Goal: Task Accomplishment & Management: Use online tool/utility

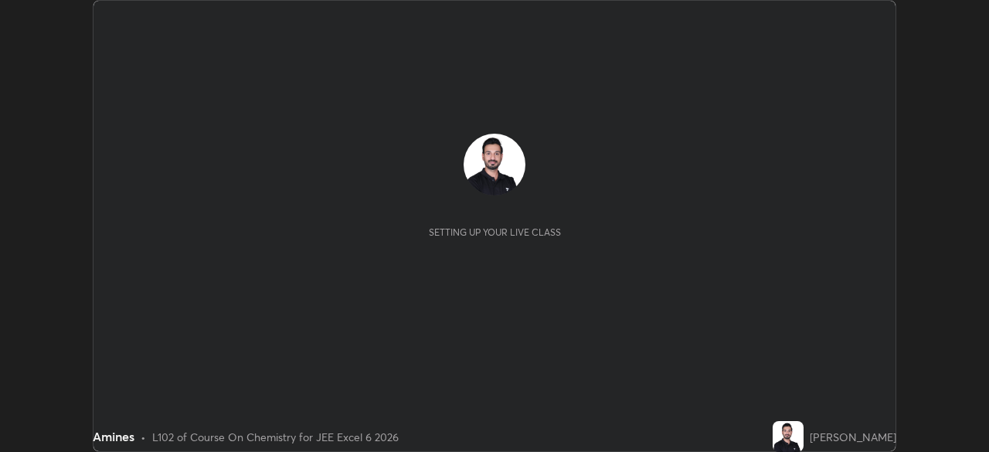
scroll to position [452, 988]
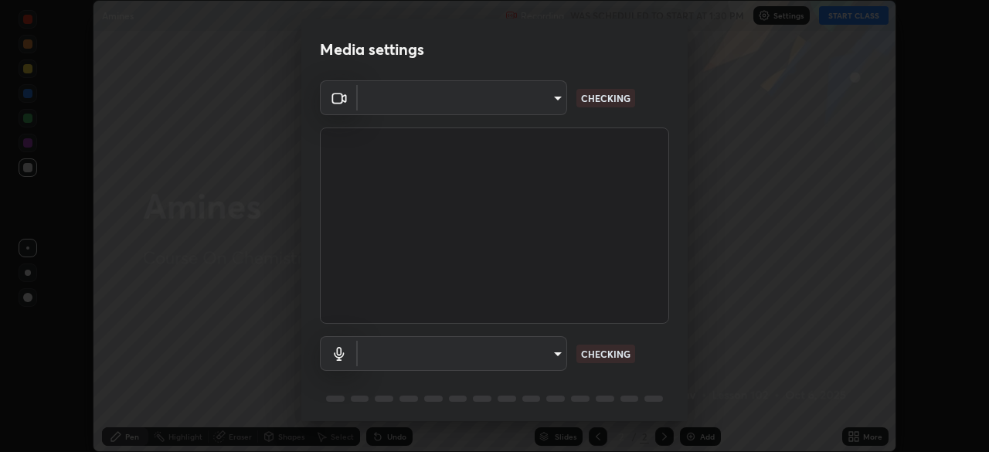
type input "9233a0e0a263b929919b735b0f084d3bf96293af2dbdf5f4a7f48b79dee29d39"
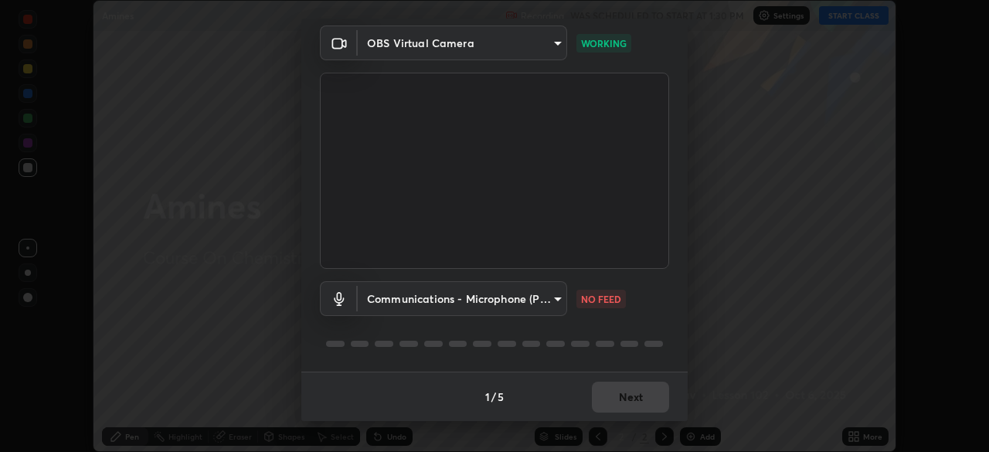
click at [515, 297] on body "Erase all Amines Recording WAS SCHEDULED TO START AT 1:30 PM Settings START CLA…" at bounding box center [494, 226] width 989 height 452
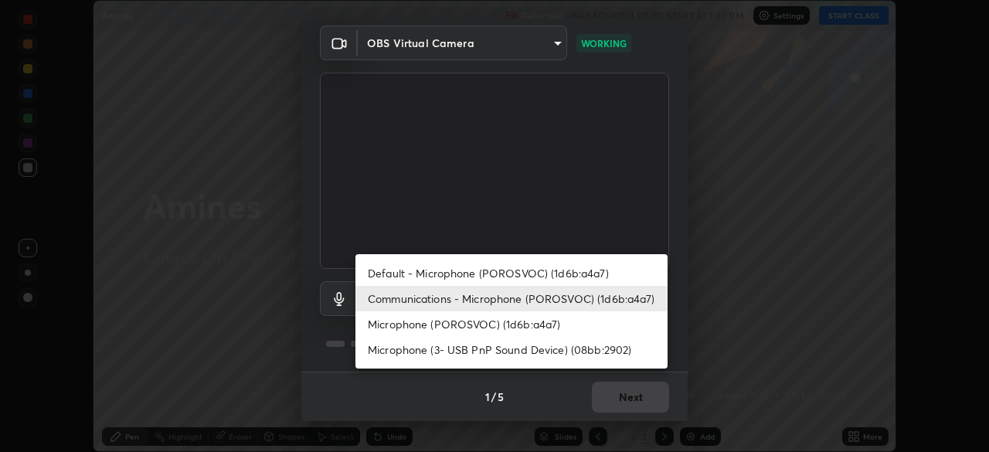
click at [444, 273] on li "Default - Microphone (POROSVOC) (1d6b:a4a7)" at bounding box center [511, 272] width 312 height 25
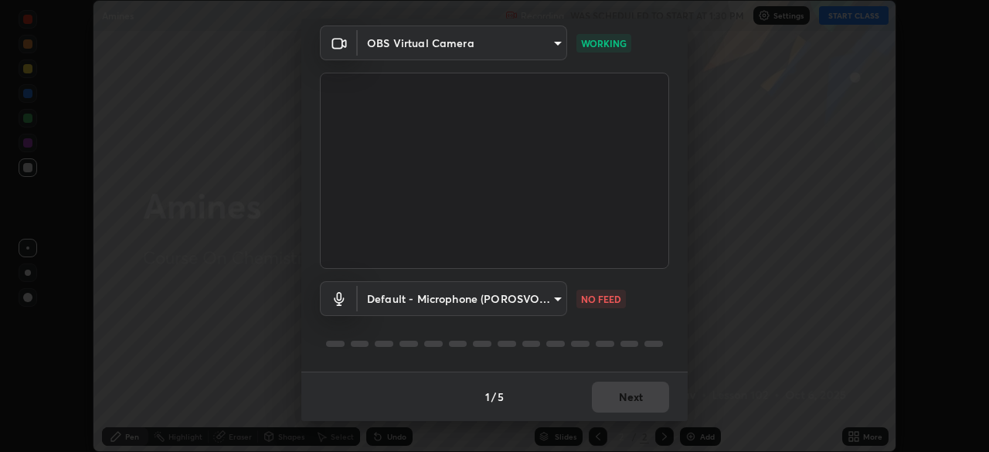
type input "default"
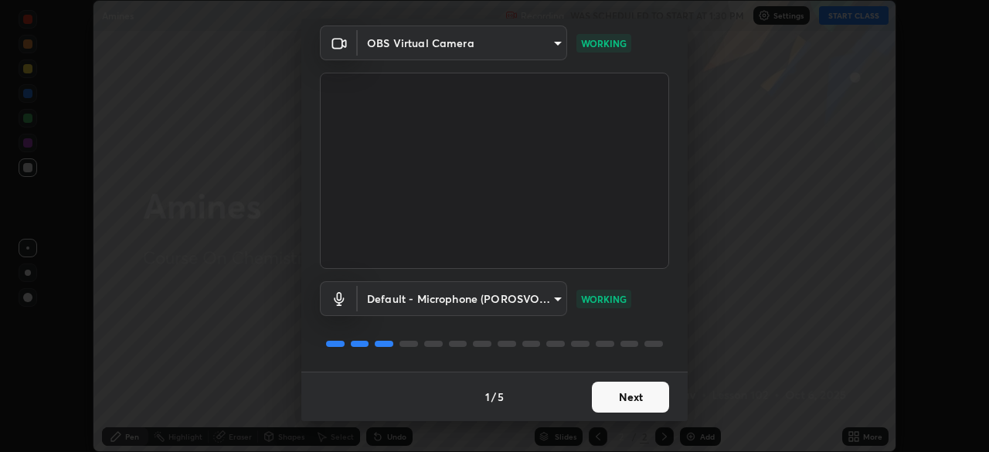
click at [623, 392] on button "Next" at bounding box center [630, 397] width 77 height 31
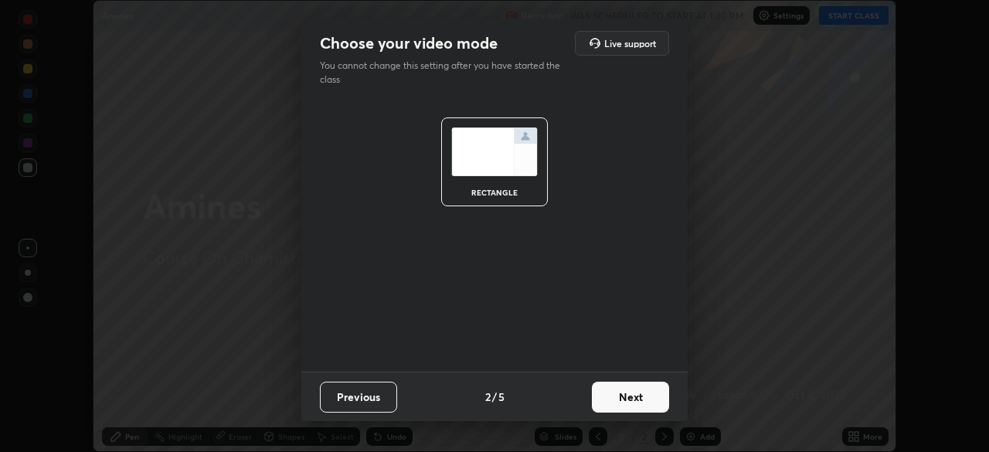
click at [641, 396] on button "Next" at bounding box center [630, 397] width 77 height 31
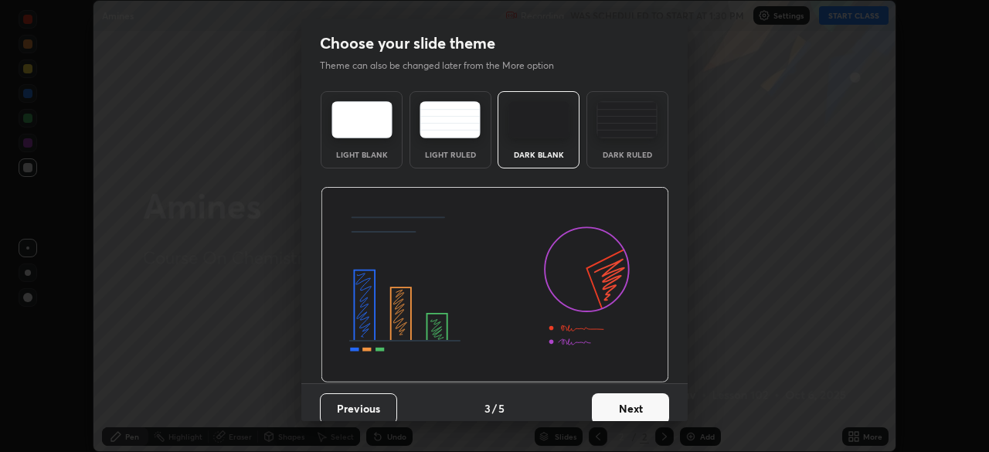
click at [657, 406] on button "Next" at bounding box center [630, 408] width 77 height 31
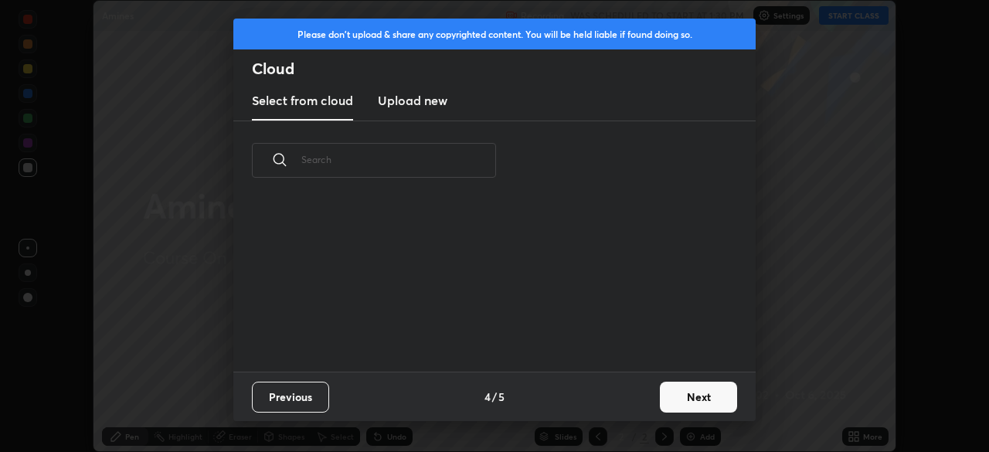
click at [694, 392] on button "Next" at bounding box center [698, 397] width 77 height 31
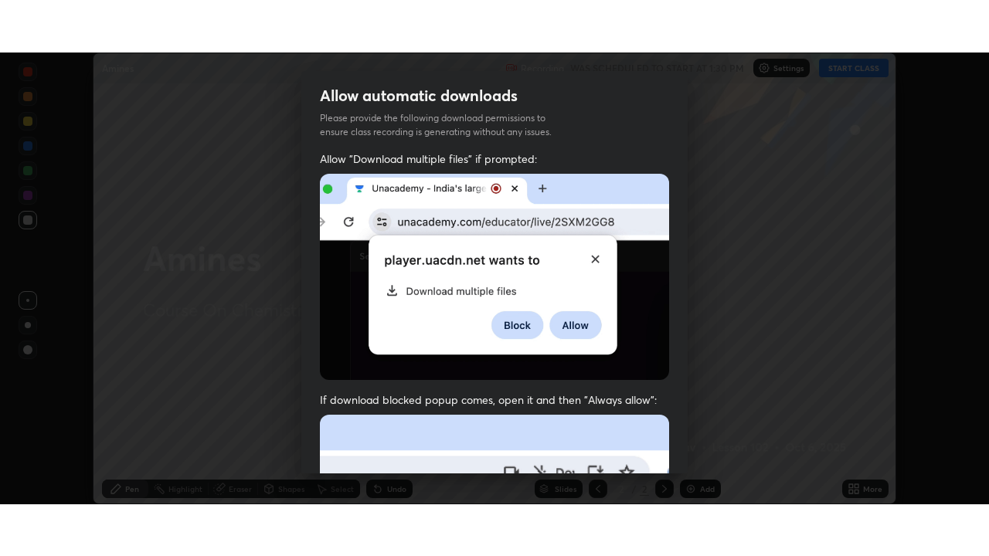
scroll to position [352, 0]
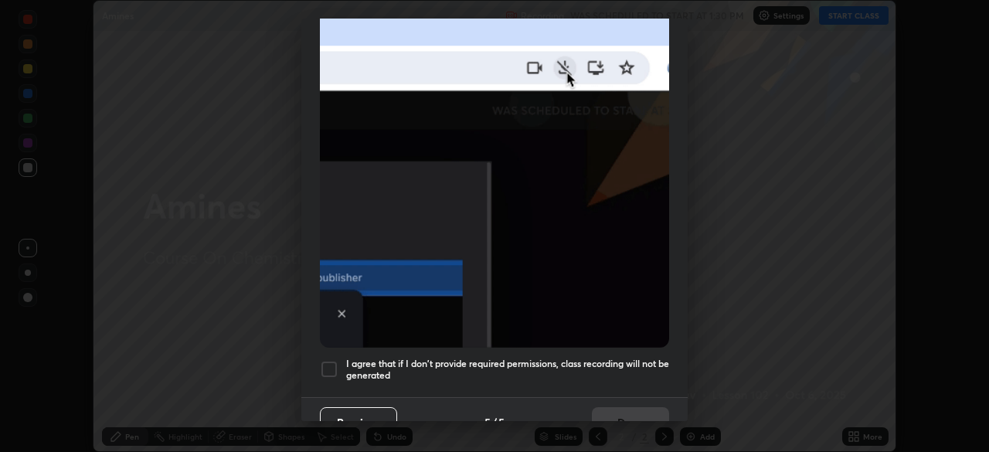
click at [331, 360] on div at bounding box center [329, 369] width 19 height 19
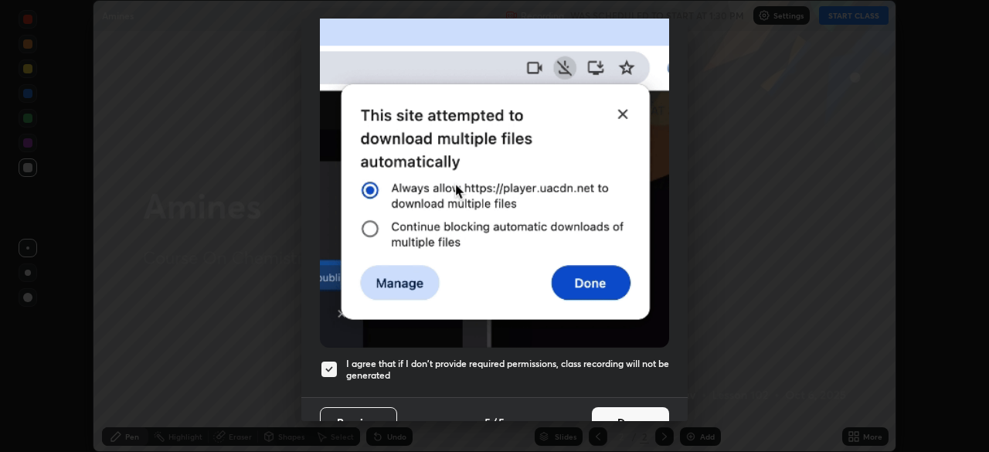
click at [598, 409] on button "Done" at bounding box center [630, 422] width 77 height 31
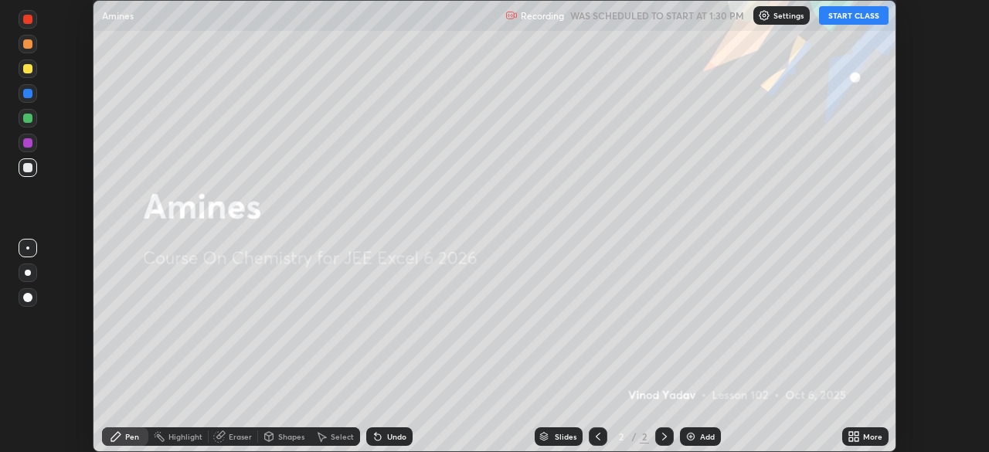
click at [851, 17] on button "START CLASS" at bounding box center [854, 15] width 70 height 19
click at [700, 434] on div "Add" at bounding box center [707, 437] width 15 height 8
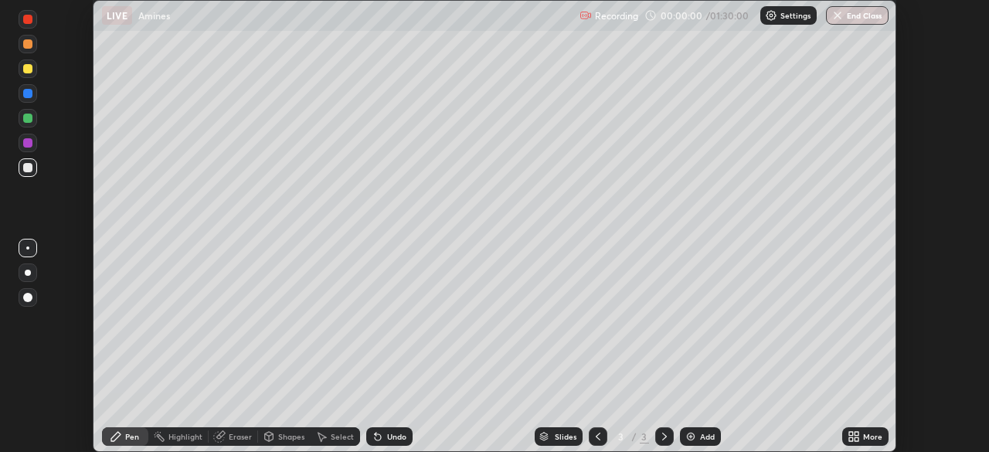
click at [851, 431] on icon at bounding box center [854, 436] width 12 height 12
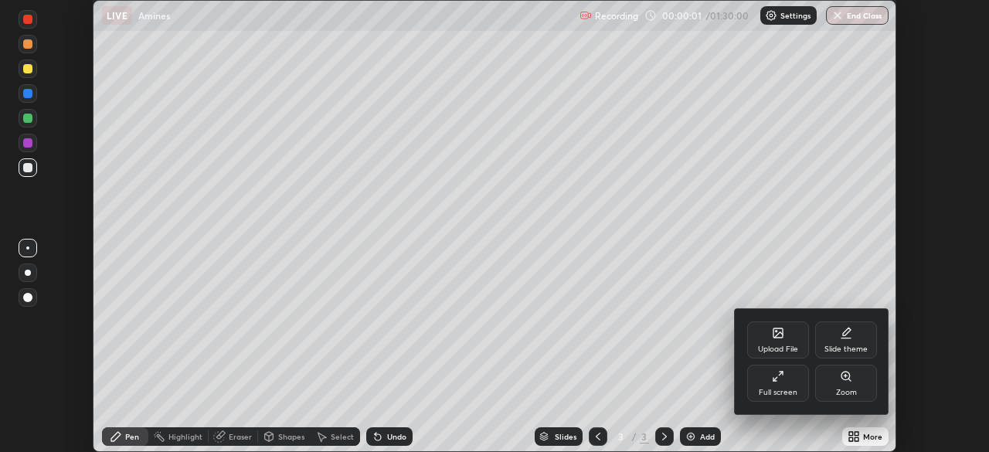
click at [784, 382] on div "Full screen" at bounding box center [778, 383] width 62 height 37
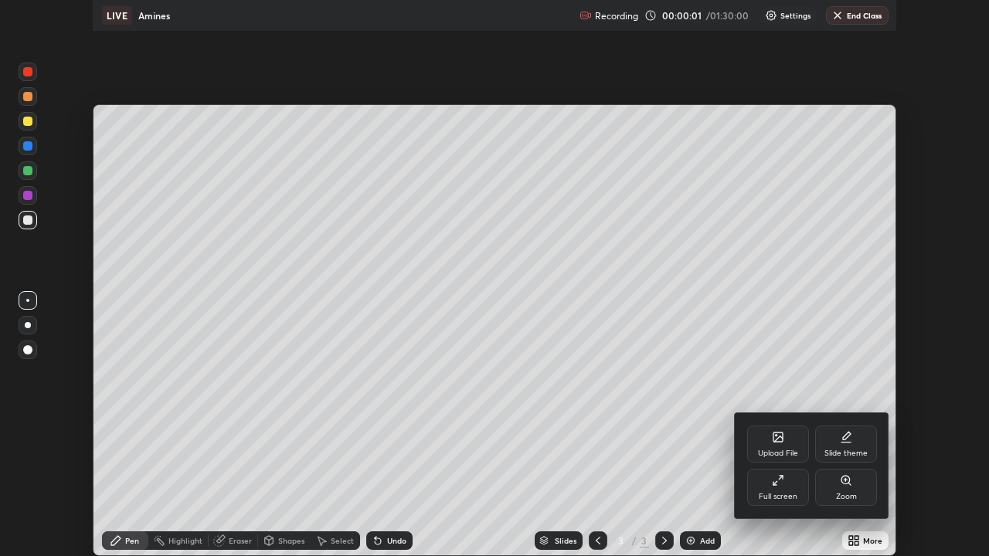
scroll to position [556, 989]
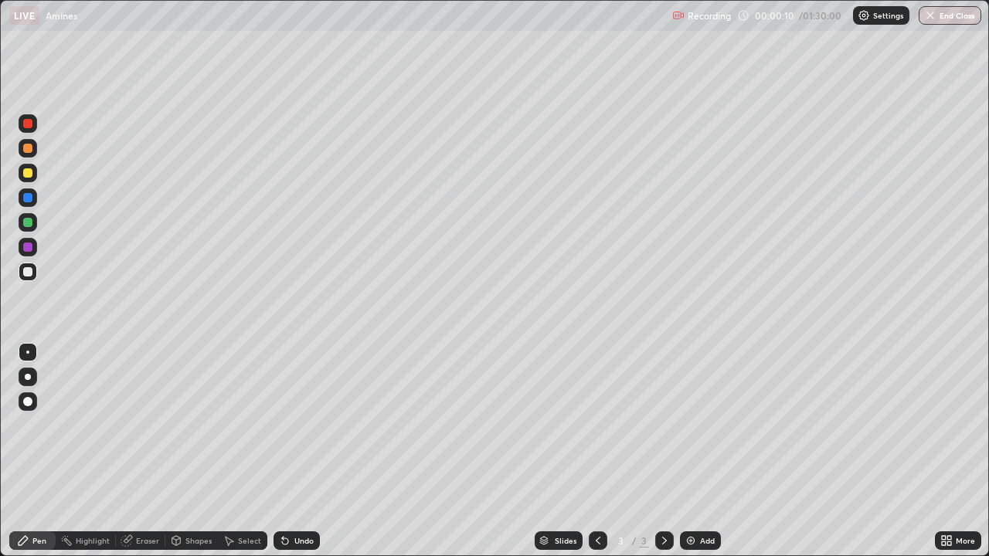
click at [24, 195] on div at bounding box center [27, 197] width 9 height 9
click at [29, 247] on div at bounding box center [27, 247] width 9 height 9
click at [151, 451] on div "Eraser" at bounding box center [147, 541] width 23 height 8
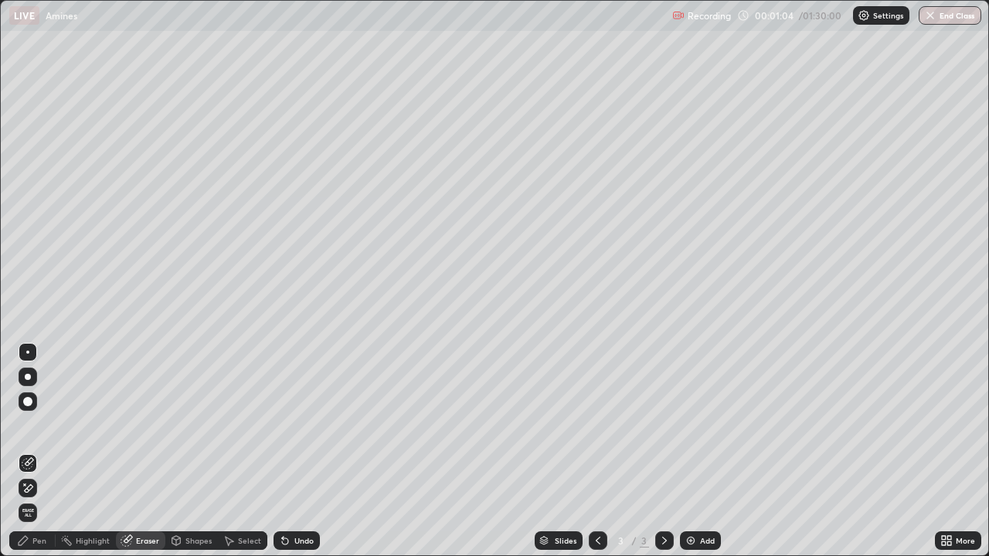
click at [49, 451] on div "Pen" at bounding box center [32, 541] width 46 height 19
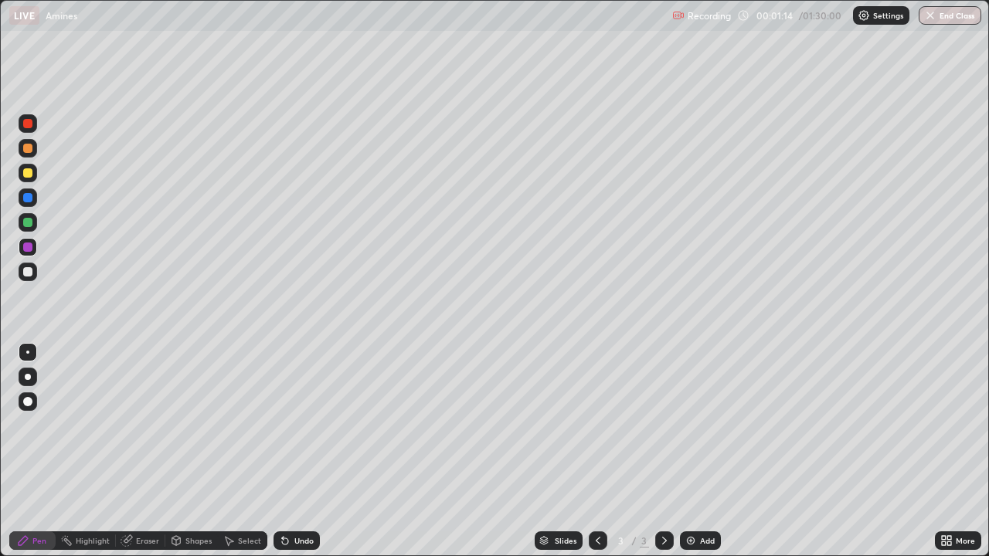
click at [30, 222] on div at bounding box center [27, 222] width 9 height 9
click at [24, 243] on div at bounding box center [28, 247] width 19 height 19
click at [28, 221] on div at bounding box center [27, 222] width 9 height 9
click at [25, 148] on div at bounding box center [27, 148] width 9 height 9
click at [702, 451] on div "Add" at bounding box center [700, 541] width 41 height 19
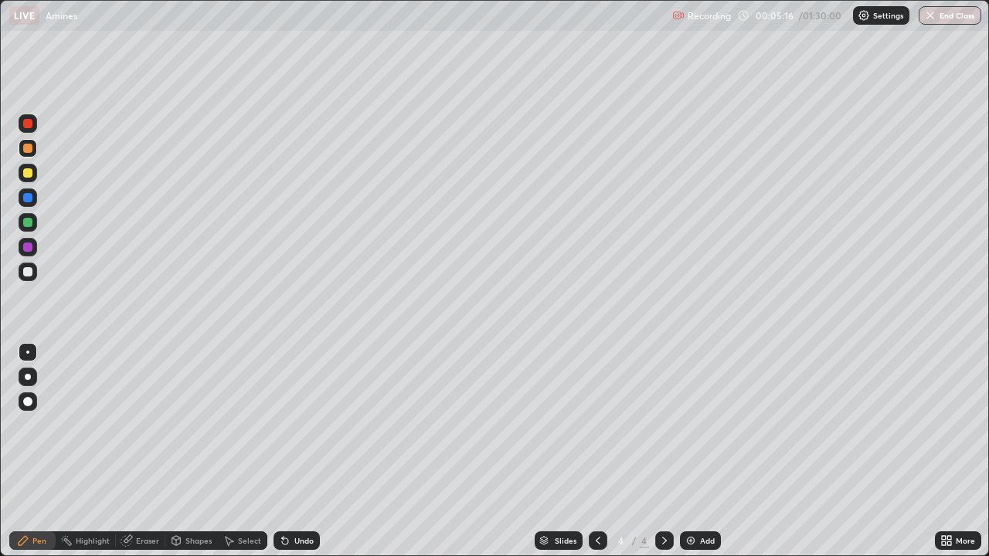
click at [148, 451] on div "Eraser" at bounding box center [147, 541] width 23 height 8
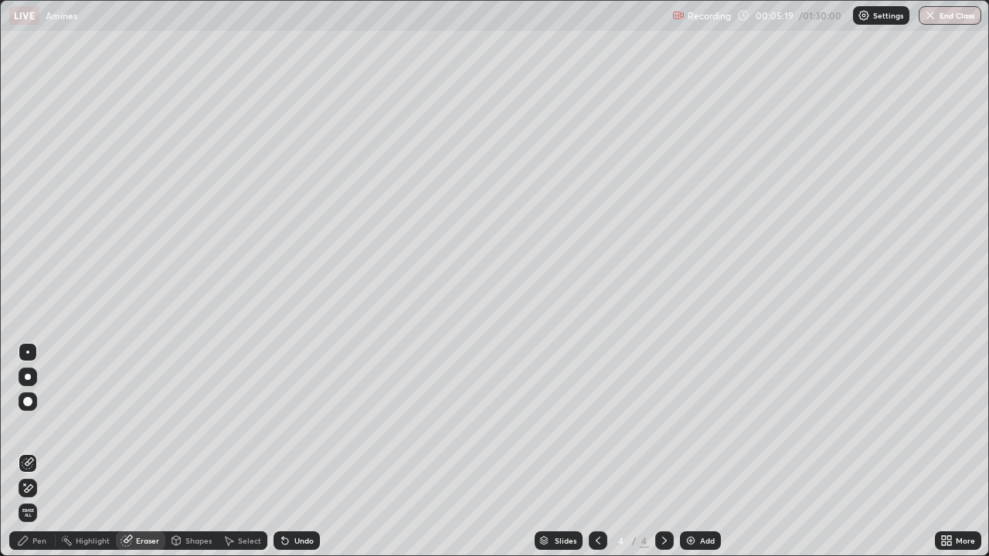
click at [43, 451] on div "Pen" at bounding box center [39, 541] width 14 height 8
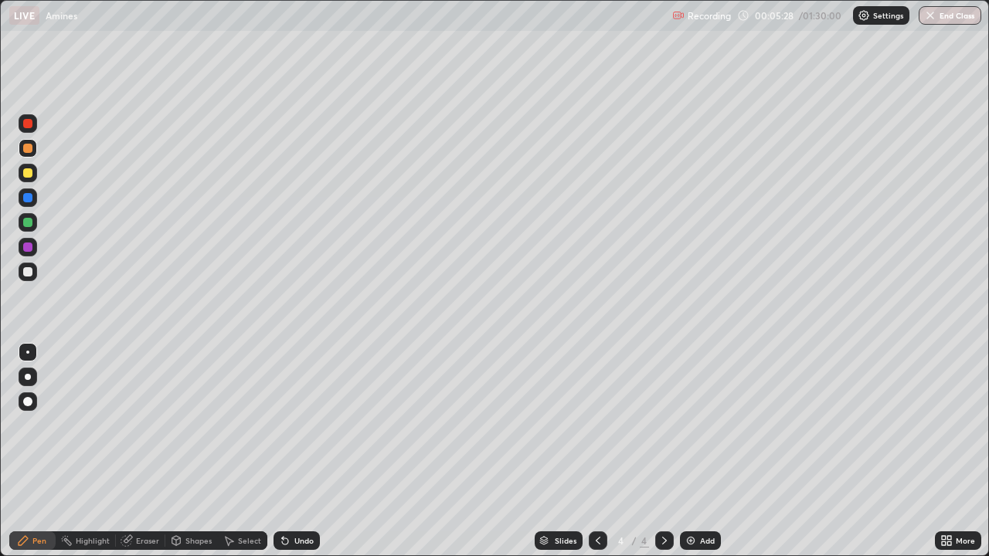
click at [31, 220] on div at bounding box center [27, 222] width 9 height 9
click at [141, 451] on div "Eraser" at bounding box center [147, 541] width 23 height 8
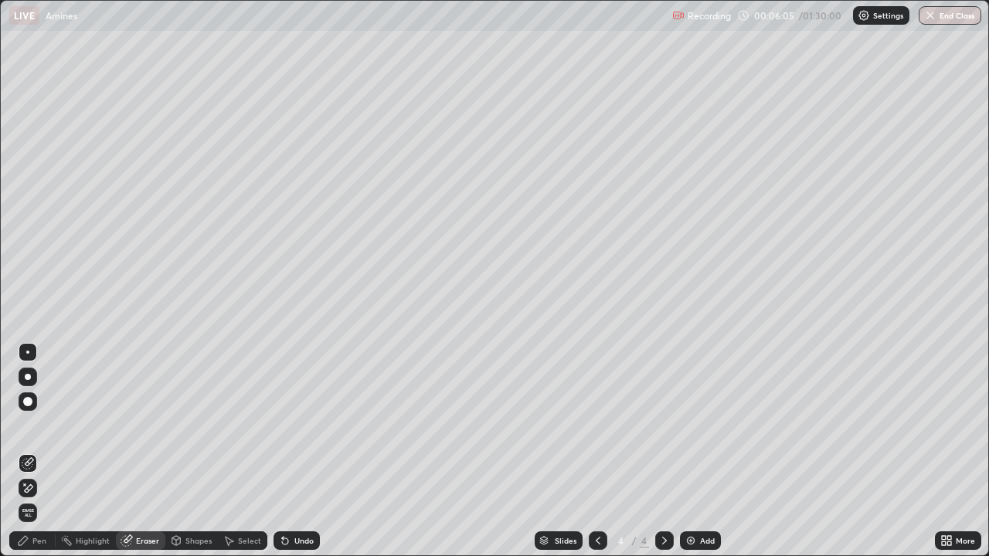
click at [43, 451] on div "Pen" at bounding box center [39, 541] width 14 height 8
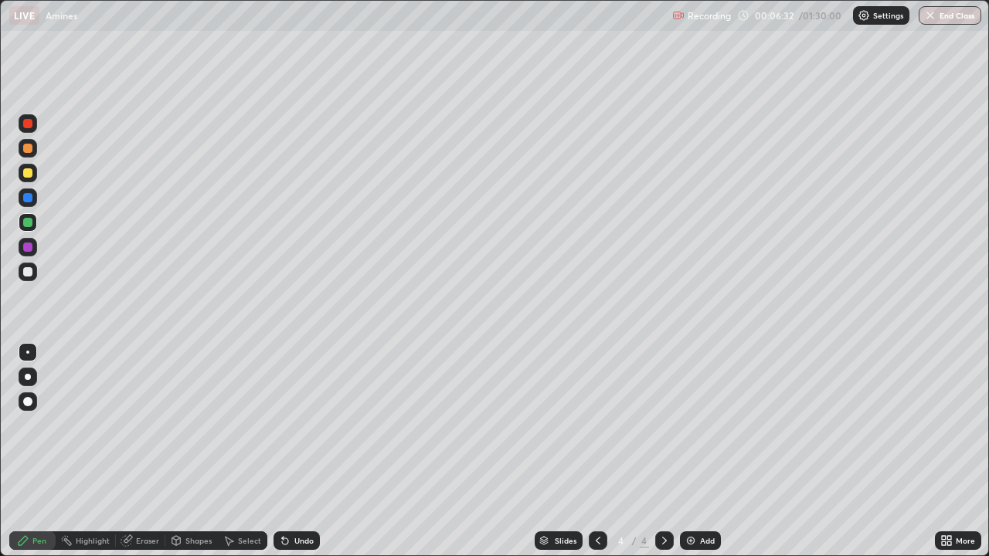
click at [20, 199] on div at bounding box center [28, 198] width 19 height 19
click at [25, 175] on div at bounding box center [27, 172] width 9 height 9
click at [29, 246] on div at bounding box center [27, 247] width 9 height 9
click at [708, 451] on div "Add" at bounding box center [700, 541] width 41 height 19
click at [24, 218] on div at bounding box center [27, 222] width 9 height 9
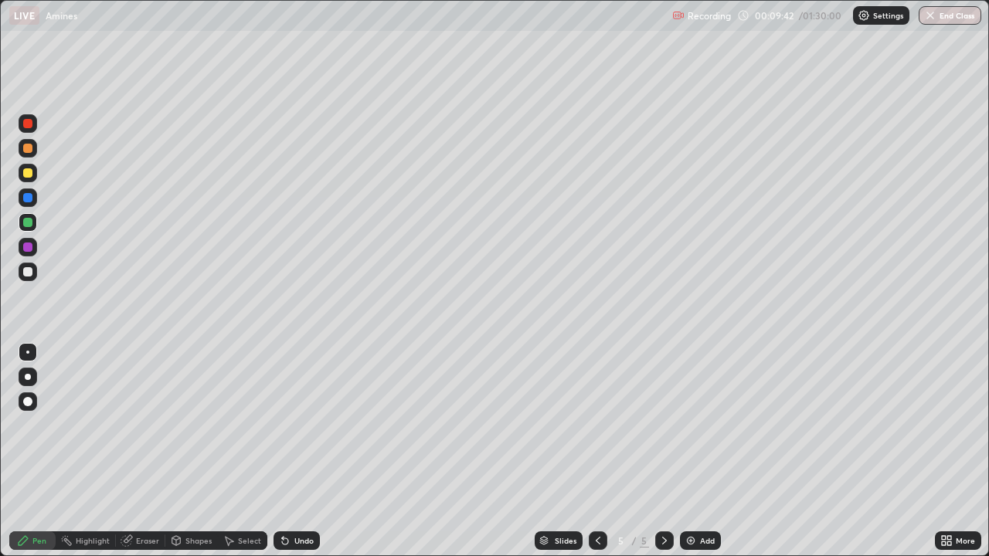
click at [698, 451] on div "Add" at bounding box center [700, 541] width 41 height 19
click at [28, 175] on div at bounding box center [27, 172] width 9 height 9
click at [36, 199] on div at bounding box center [28, 198] width 19 height 19
click at [31, 243] on div at bounding box center [27, 247] width 9 height 9
click at [29, 199] on div at bounding box center [27, 197] width 9 height 9
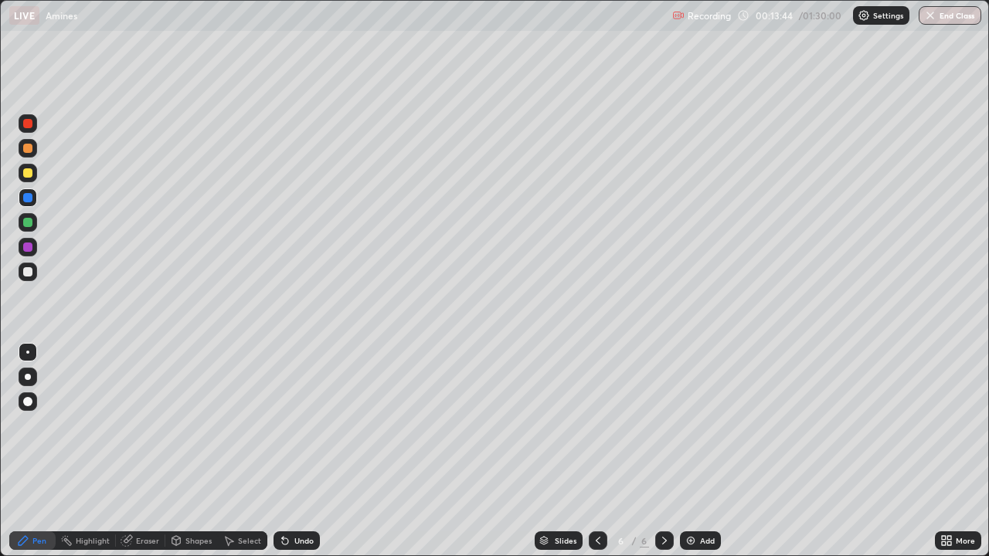
click at [145, 451] on div "Eraser" at bounding box center [147, 541] width 23 height 8
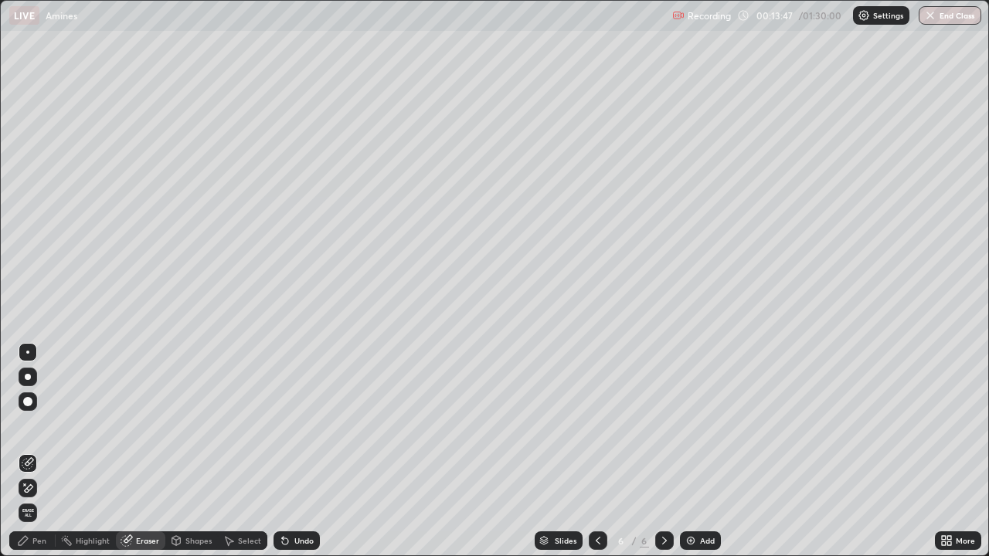
click at [38, 451] on div "Pen" at bounding box center [39, 541] width 14 height 8
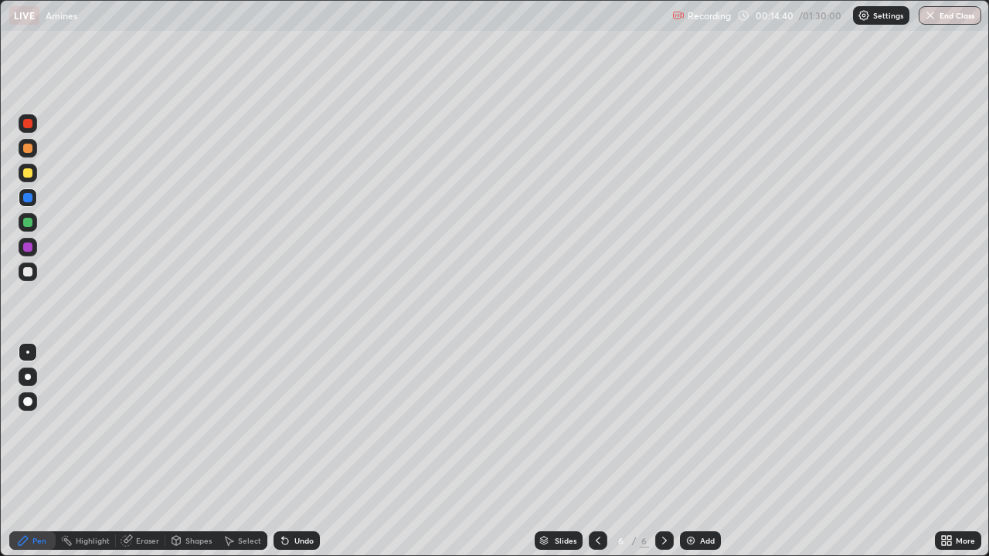
click at [705, 451] on div "Add" at bounding box center [707, 541] width 15 height 8
click at [26, 249] on div at bounding box center [27, 247] width 9 height 9
click at [24, 147] on div at bounding box center [27, 148] width 9 height 9
click at [31, 251] on div at bounding box center [28, 247] width 19 height 19
click at [700, 451] on div "Add" at bounding box center [707, 541] width 15 height 8
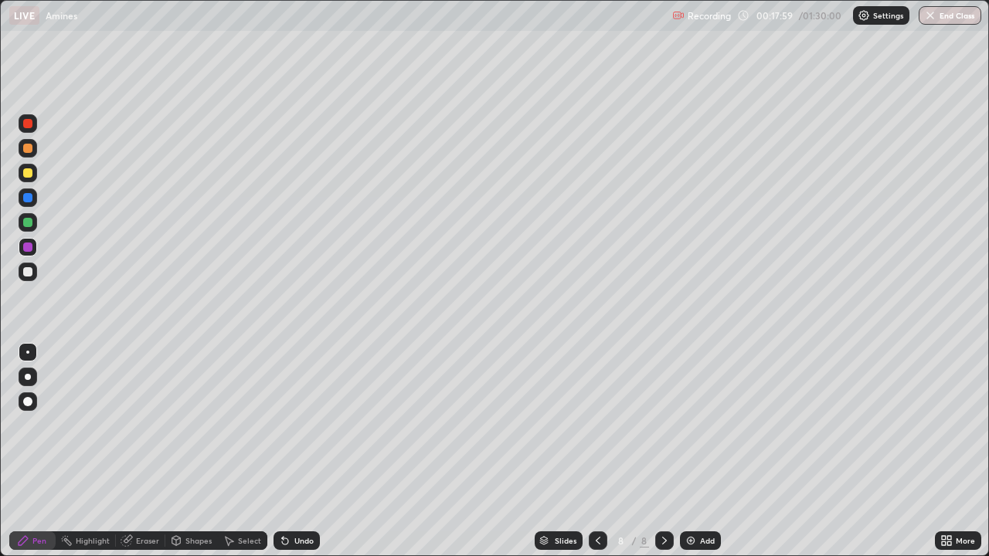
click at [141, 451] on div "Eraser" at bounding box center [147, 541] width 23 height 8
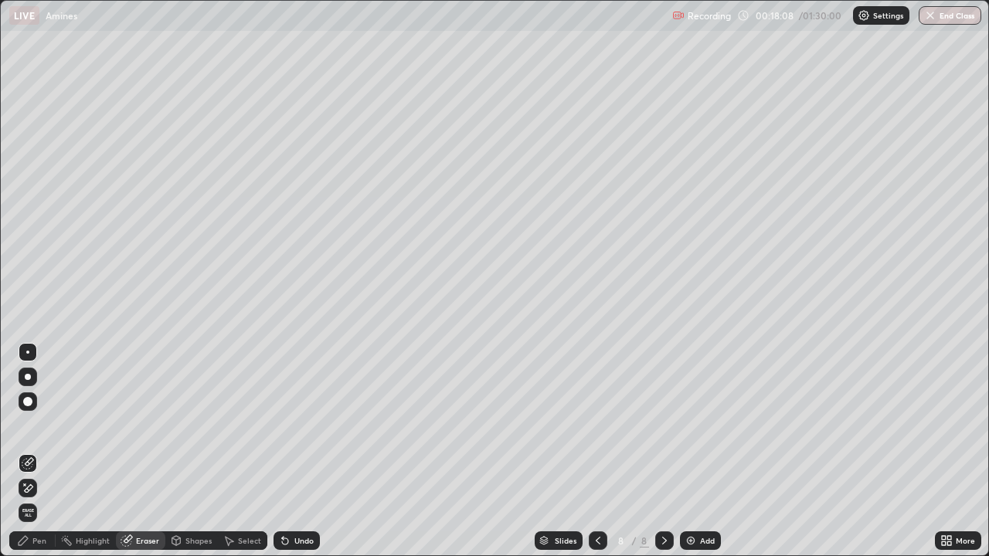
click at [42, 451] on div "Pen" at bounding box center [32, 541] width 46 height 19
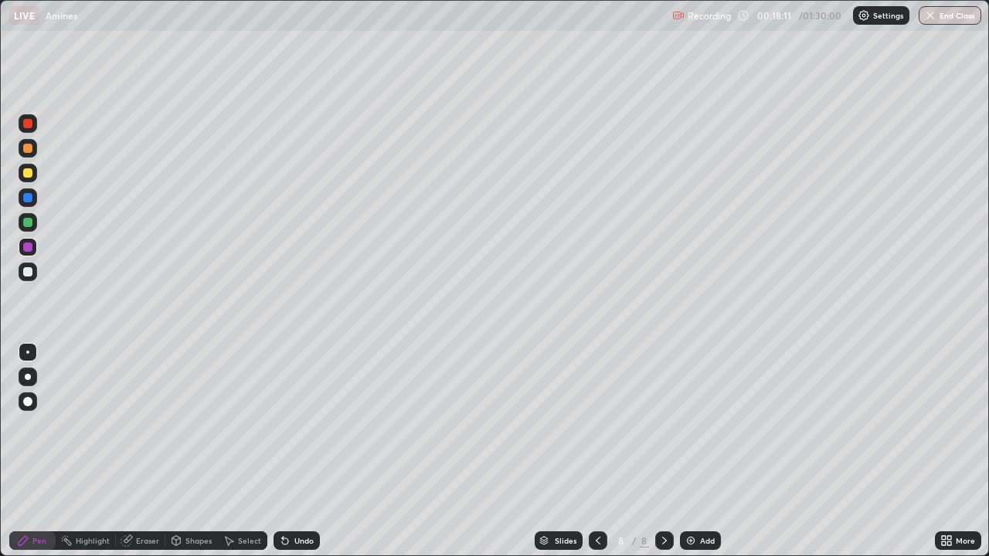
click at [141, 451] on div "Eraser" at bounding box center [147, 541] width 23 height 8
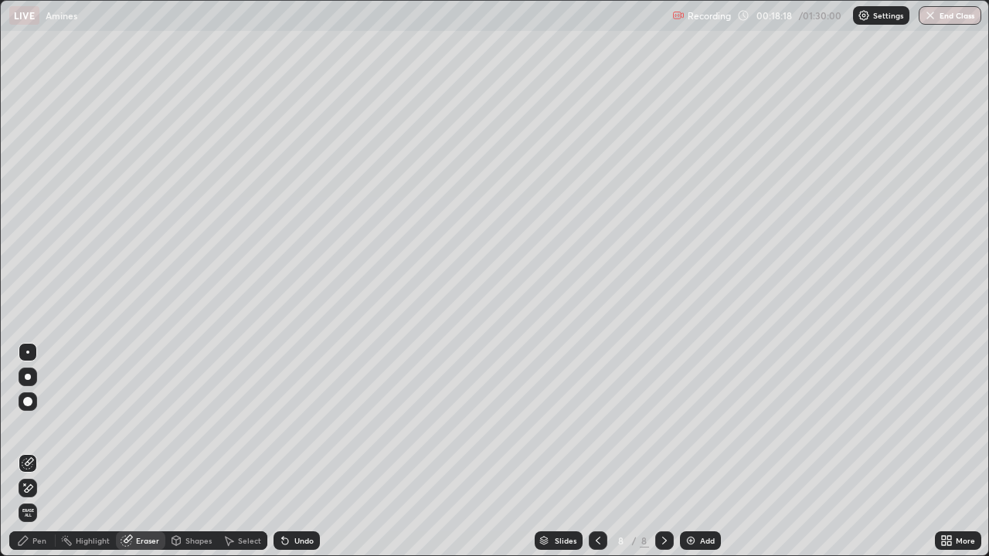
click at [45, 451] on div "Pen" at bounding box center [39, 541] width 14 height 8
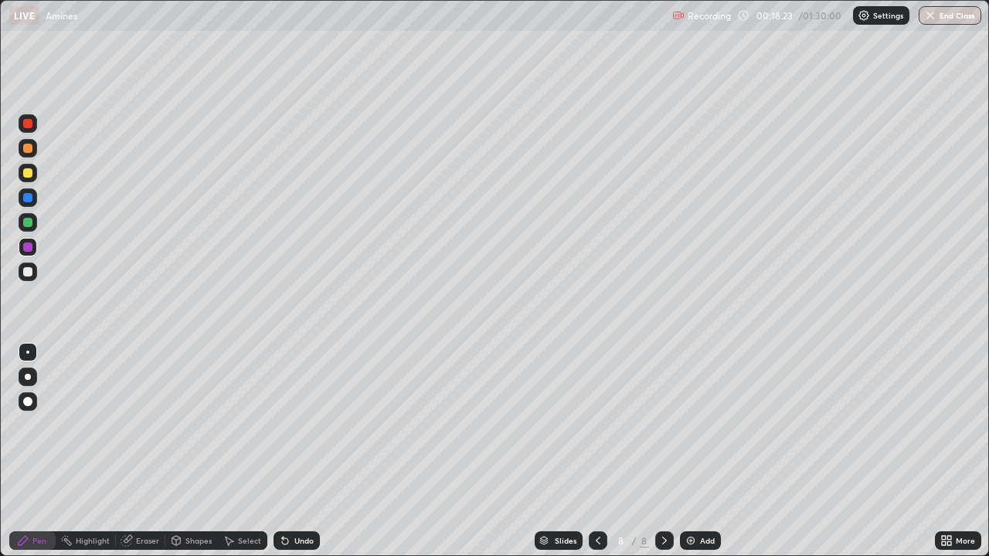
click at [149, 451] on div "Eraser" at bounding box center [147, 541] width 23 height 8
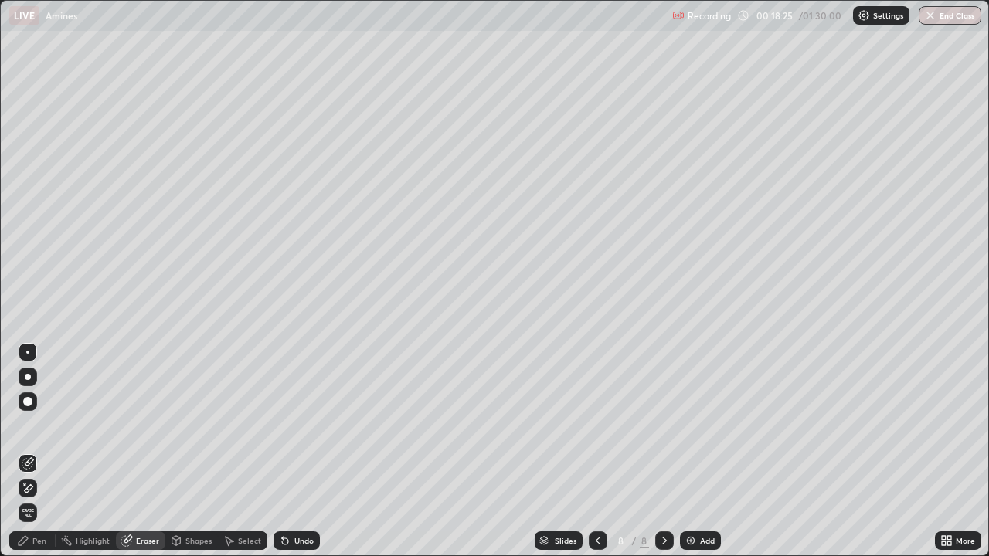
click at [47, 451] on div "Pen" at bounding box center [32, 541] width 46 height 19
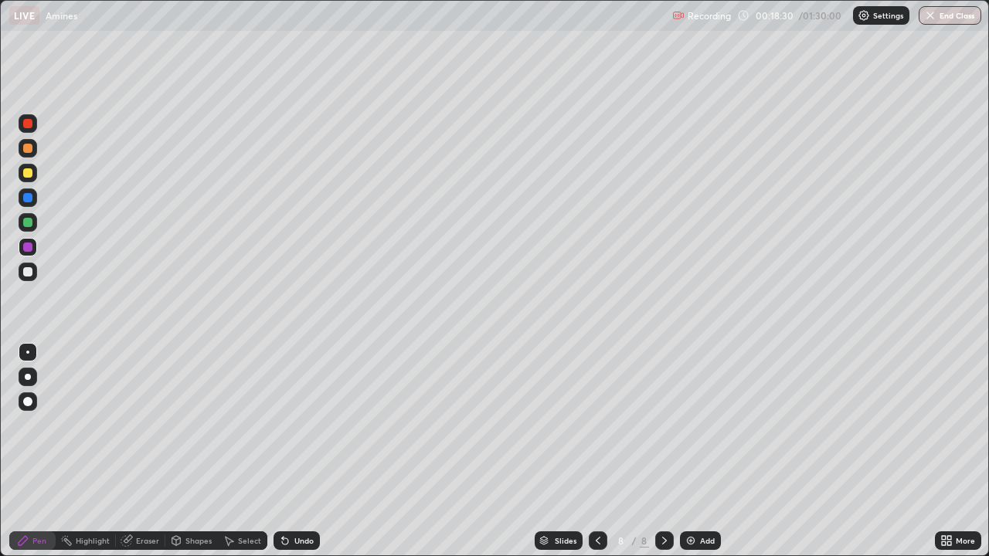
click at [29, 199] on div at bounding box center [27, 197] width 9 height 9
click at [702, 451] on div "Add" at bounding box center [707, 541] width 15 height 8
click at [29, 247] on div at bounding box center [27, 247] width 9 height 9
click at [27, 270] on div at bounding box center [27, 271] width 9 height 9
click at [701, 451] on div "Add" at bounding box center [707, 541] width 15 height 8
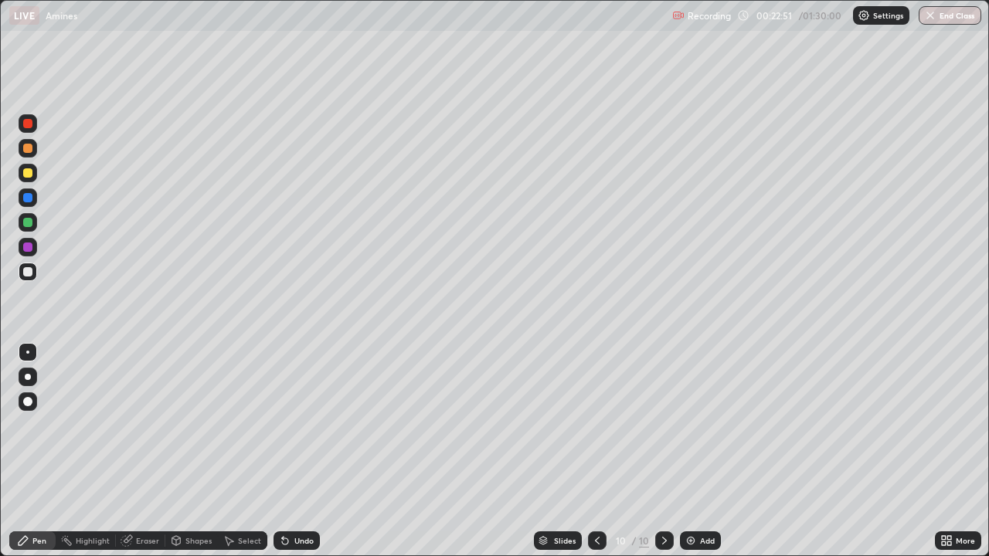
click at [28, 223] on div at bounding box center [27, 222] width 9 height 9
click at [29, 200] on div at bounding box center [27, 197] width 9 height 9
click at [24, 226] on div at bounding box center [27, 222] width 9 height 9
click at [24, 197] on div at bounding box center [27, 197] width 9 height 9
click at [705, 451] on div "Add" at bounding box center [707, 541] width 15 height 8
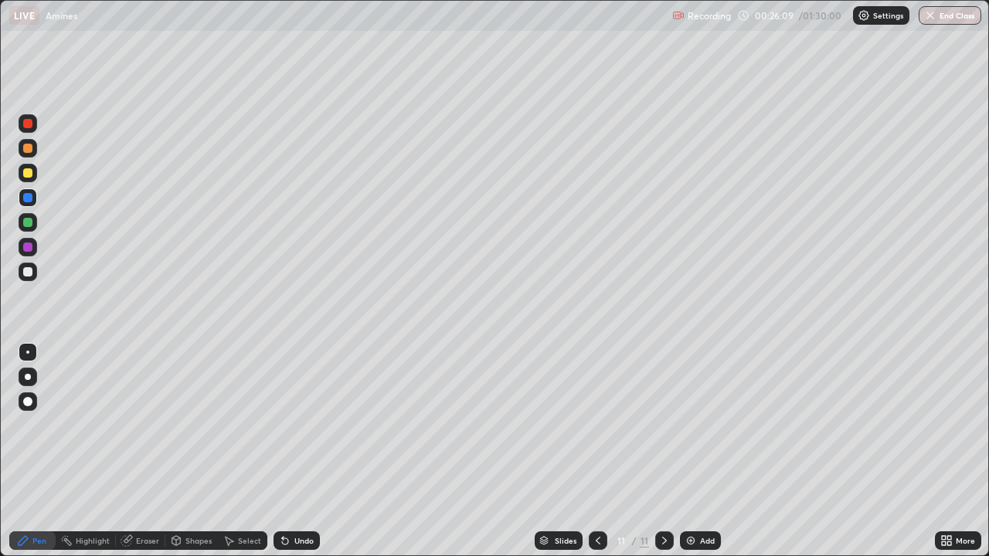
click at [35, 251] on div at bounding box center [28, 247] width 19 height 19
click at [29, 271] on div at bounding box center [27, 271] width 9 height 9
click at [141, 451] on div "Eraser" at bounding box center [147, 541] width 23 height 8
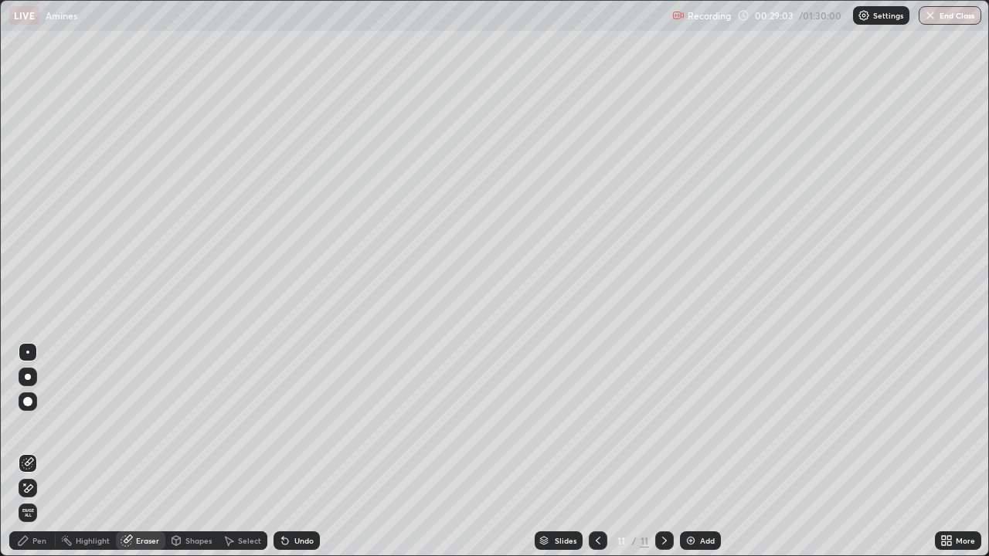
click at [42, 451] on div "Pen" at bounding box center [39, 541] width 14 height 8
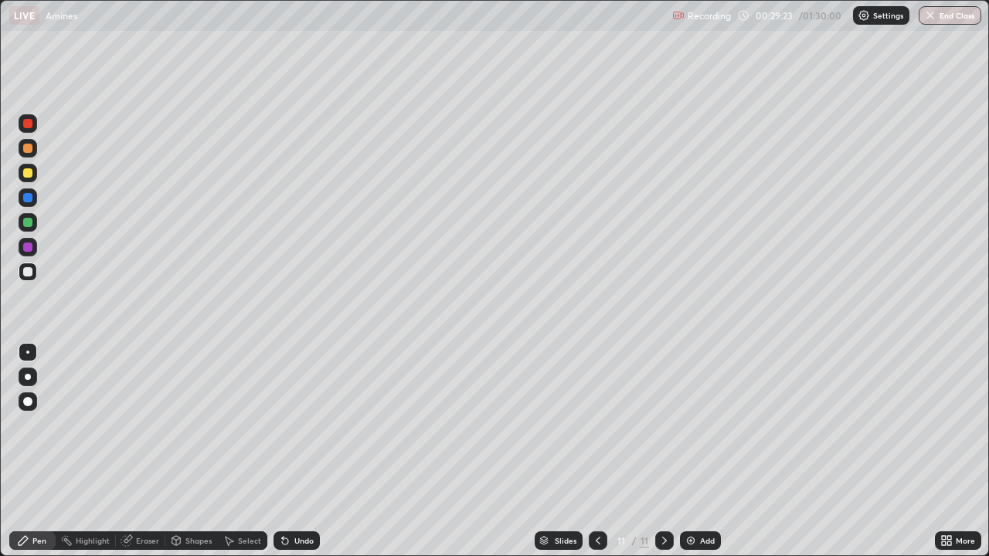
click at [20, 201] on div at bounding box center [28, 198] width 19 height 19
click at [151, 451] on div "Eraser" at bounding box center [147, 541] width 23 height 8
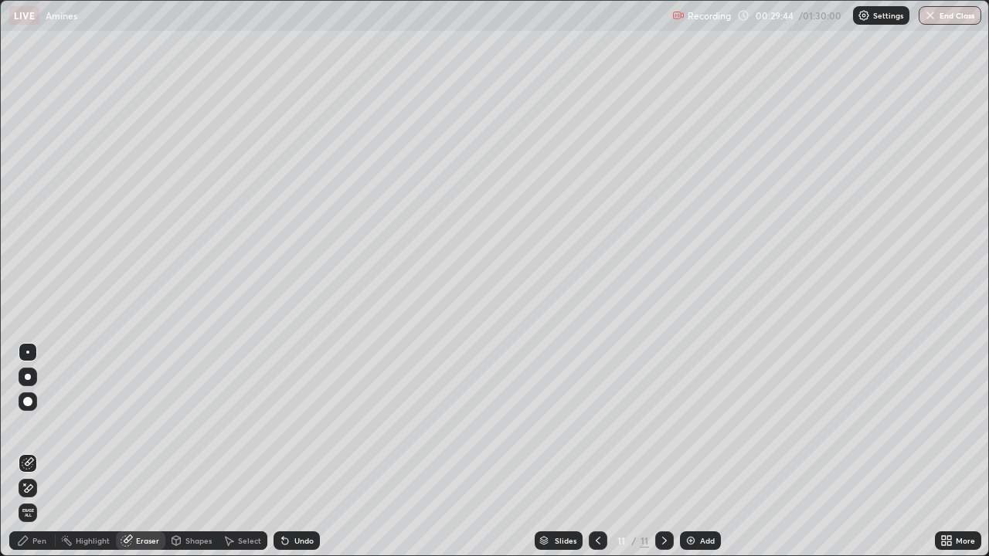
click at [46, 451] on div "Pen" at bounding box center [39, 541] width 14 height 8
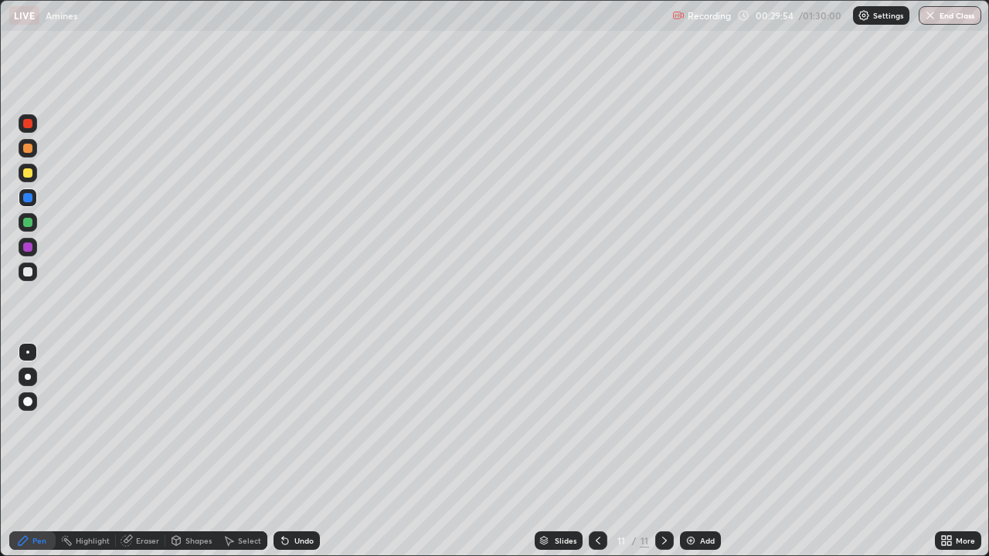
click at [705, 451] on div "Add" at bounding box center [707, 541] width 15 height 8
click at [25, 175] on div at bounding box center [27, 172] width 9 height 9
click at [143, 451] on div "Eraser" at bounding box center [147, 541] width 23 height 8
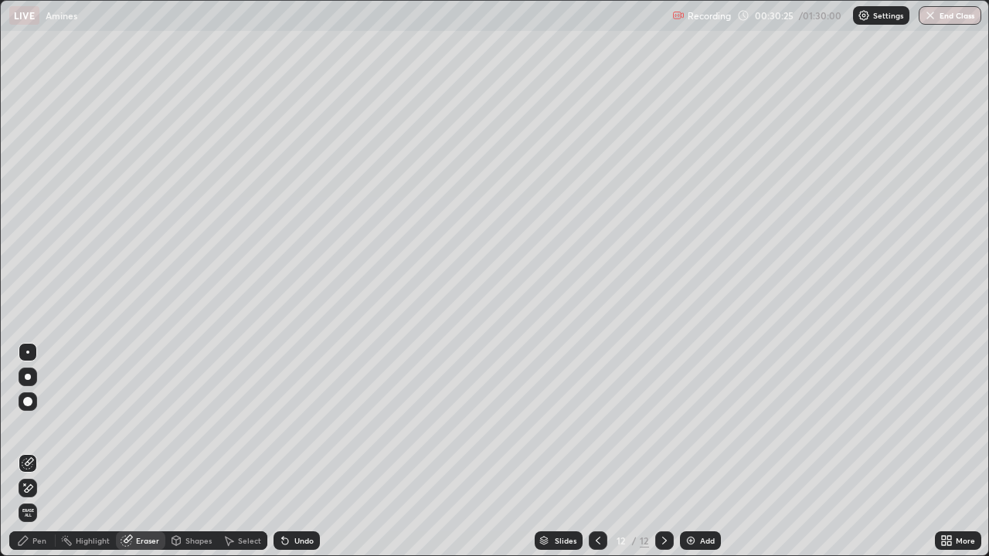
click at [39, 451] on div "Pen" at bounding box center [39, 541] width 14 height 8
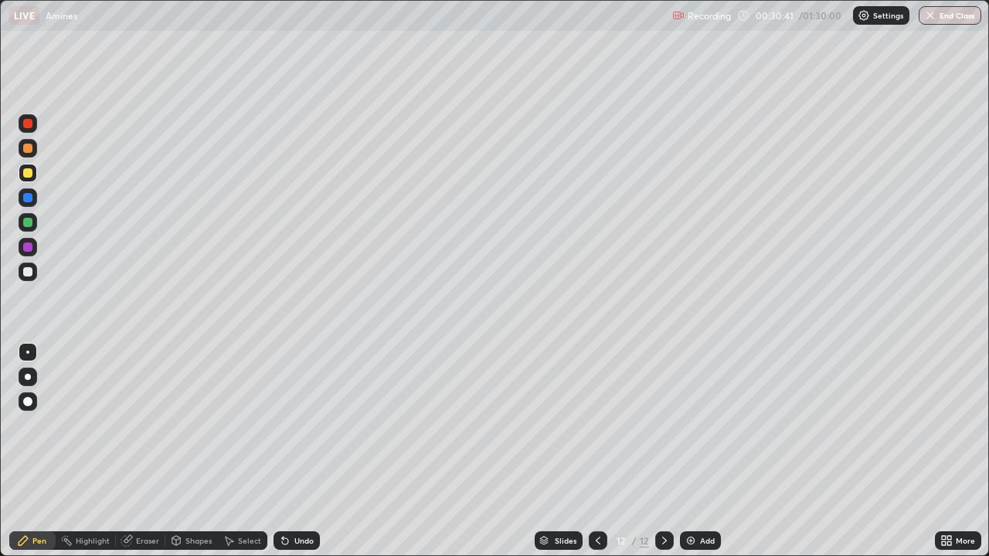
click at [28, 223] on div at bounding box center [27, 222] width 9 height 9
click at [25, 151] on div at bounding box center [27, 148] width 9 height 9
click at [596, 451] on icon at bounding box center [598, 541] width 12 height 12
click at [661, 451] on icon at bounding box center [664, 541] width 12 height 12
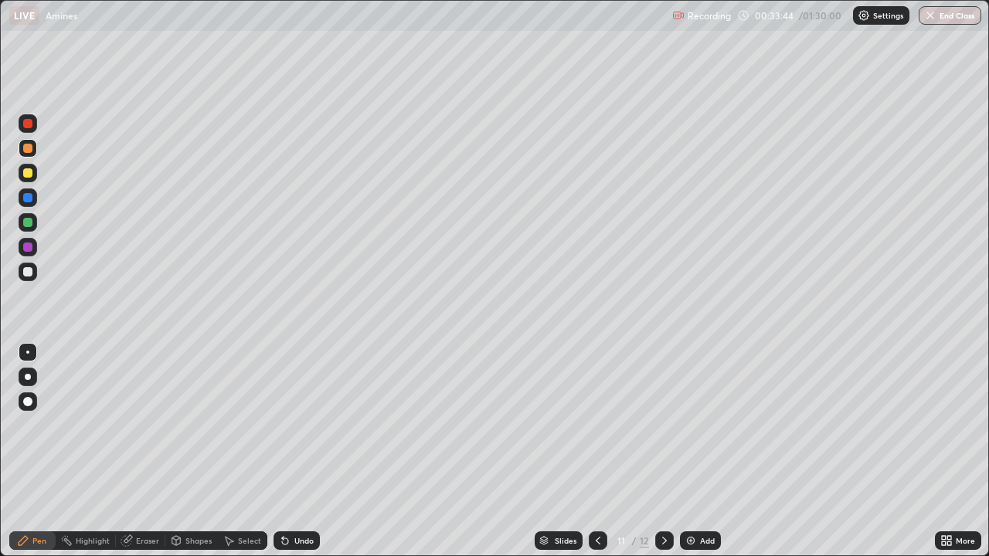
click at [662, 451] on icon at bounding box center [664, 541] width 12 height 12
click at [703, 451] on div "Add" at bounding box center [707, 541] width 15 height 8
click at [25, 172] on div at bounding box center [27, 172] width 9 height 9
click at [25, 197] on div at bounding box center [27, 197] width 9 height 9
click at [25, 222] on div at bounding box center [27, 222] width 9 height 9
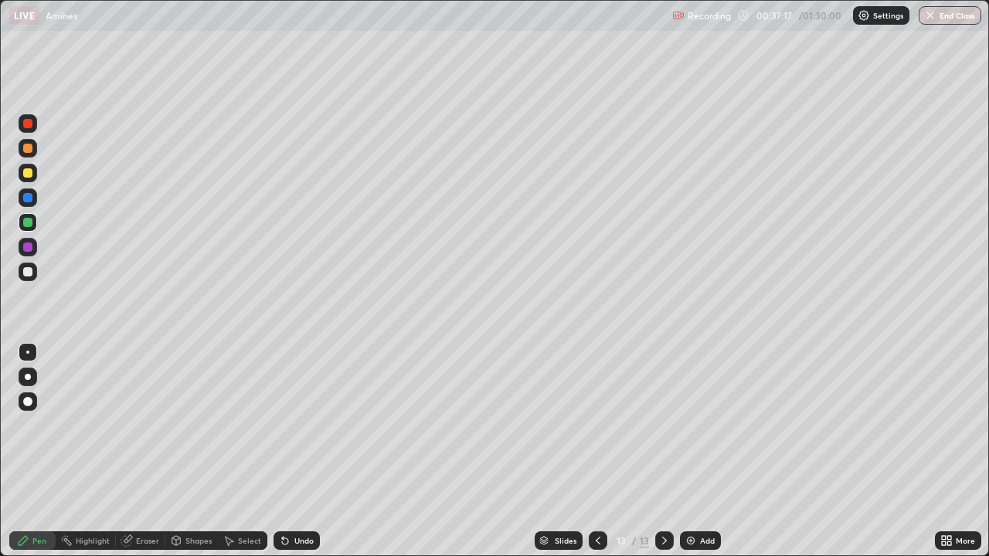
click at [29, 172] on div at bounding box center [27, 172] width 9 height 9
click at [25, 148] on div at bounding box center [27, 148] width 9 height 9
click at [700, 451] on div "Add" at bounding box center [707, 541] width 15 height 8
click at [26, 247] on div at bounding box center [27, 247] width 9 height 9
click at [26, 199] on div at bounding box center [27, 197] width 9 height 9
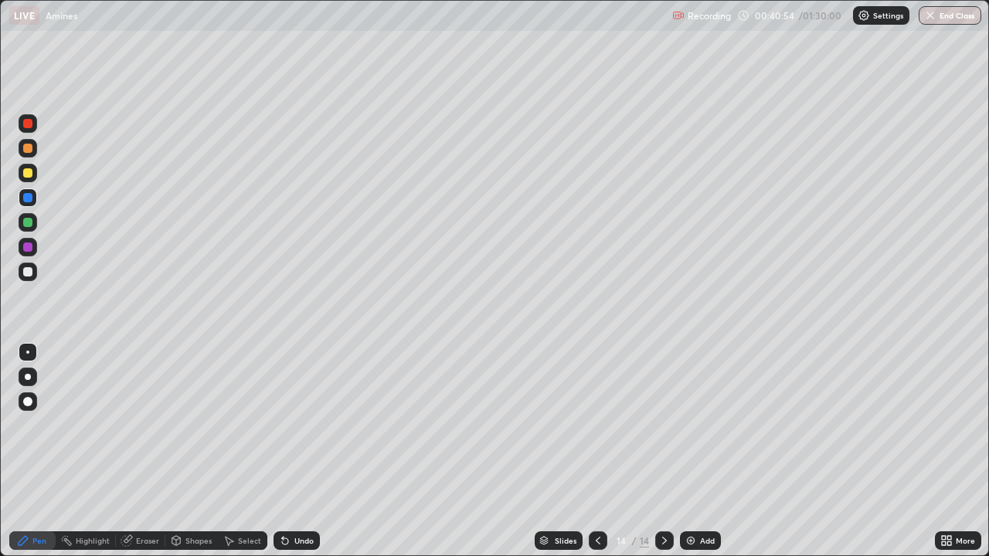
click at [697, 451] on div "Add" at bounding box center [700, 541] width 41 height 19
click at [32, 172] on div at bounding box center [27, 172] width 9 height 9
click at [25, 246] on div at bounding box center [27, 247] width 9 height 9
click at [27, 222] on div at bounding box center [27, 222] width 9 height 9
click at [26, 123] on div at bounding box center [27, 123] width 9 height 9
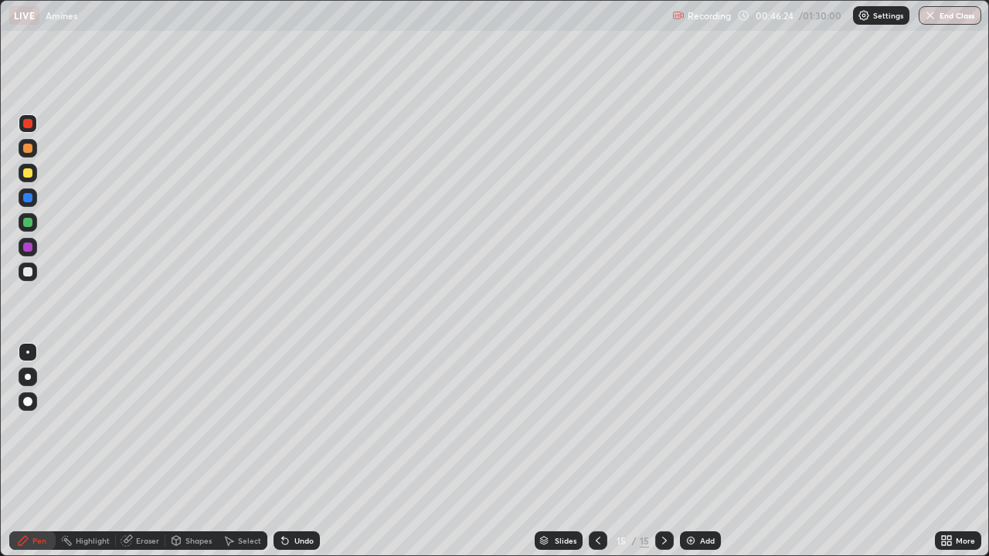
click at [701, 451] on div "Add" at bounding box center [700, 541] width 41 height 19
click at [28, 226] on div at bounding box center [27, 222] width 9 height 9
click at [28, 177] on div at bounding box center [27, 172] width 9 height 9
click at [25, 198] on div at bounding box center [27, 197] width 9 height 9
click at [704, 451] on div "Add" at bounding box center [707, 541] width 15 height 8
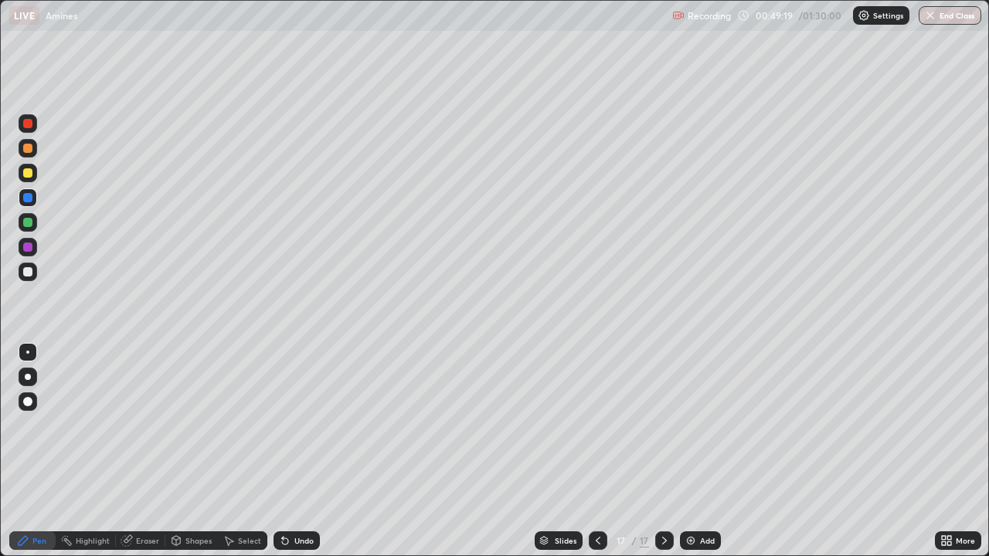
click at [26, 223] on div at bounding box center [27, 222] width 9 height 9
click at [25, 201] on div at bounding box center [27, 197] width 9 height 9
click at [25, 132] on div at bounding box center [28, 123] width 19 height 19
click at [597, 451] on icon at bounding box center [598, 541] width 12 height 12
click at [599, 451] on div at bounding box center [598, 540] width 19 height 31
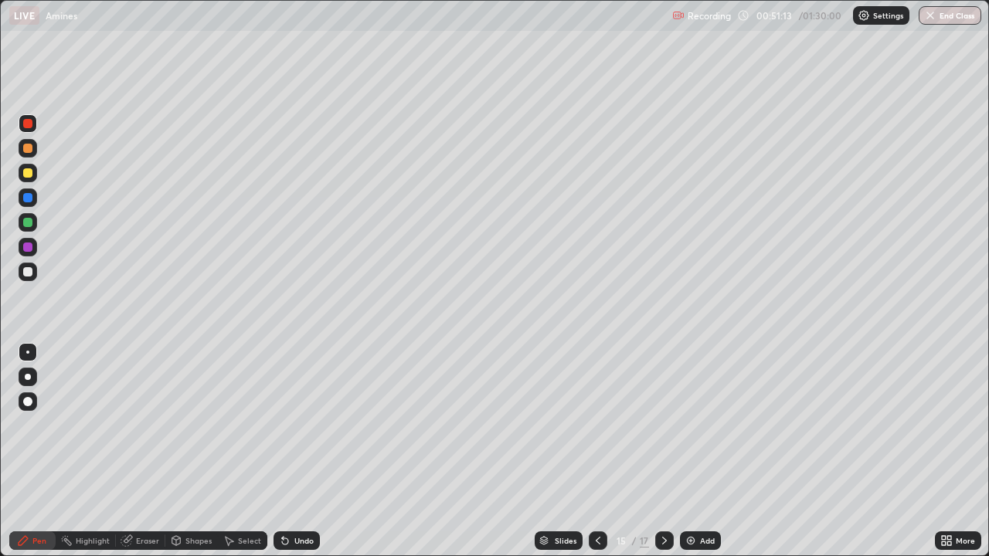
click at [663, 451] on icon at bounding box center [664, 541] width 12 height 12
click at [661, 451] on icon at bounding box center [664, 541] width 12 height 12
click at [696, 451] on div "Add" at bounding box center [700, 541] width 41 height 19
click at [29, 196] on div at bounding box center [27, 197] width 9 height 9
click at [30, 248] on div at bounding box center [27, 247] width 9 height 9
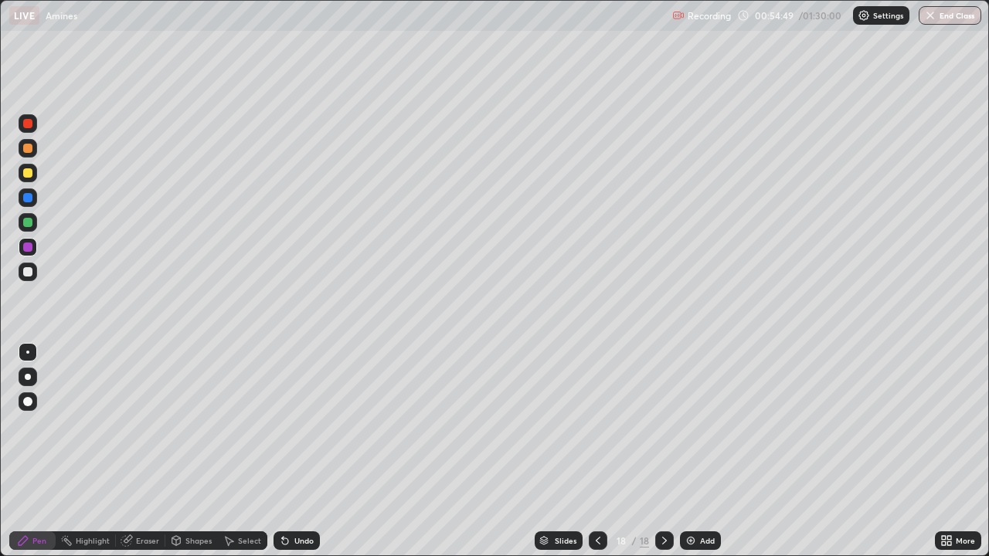
click at [25, 220] on div at bounding box center [27, 222] width 9 height 9
click at [25, 196] on div at bounding box center [27, 197] width 9 height 9
click at [706, 451] on div "Add" at bounding box center [707, 541] width 15 height 8
click at [28, 150] on div at bounding box center [27, 148] width 9 height 9
click at [596, 451] on icon at bounding box center [598, 541] width 12 height 12
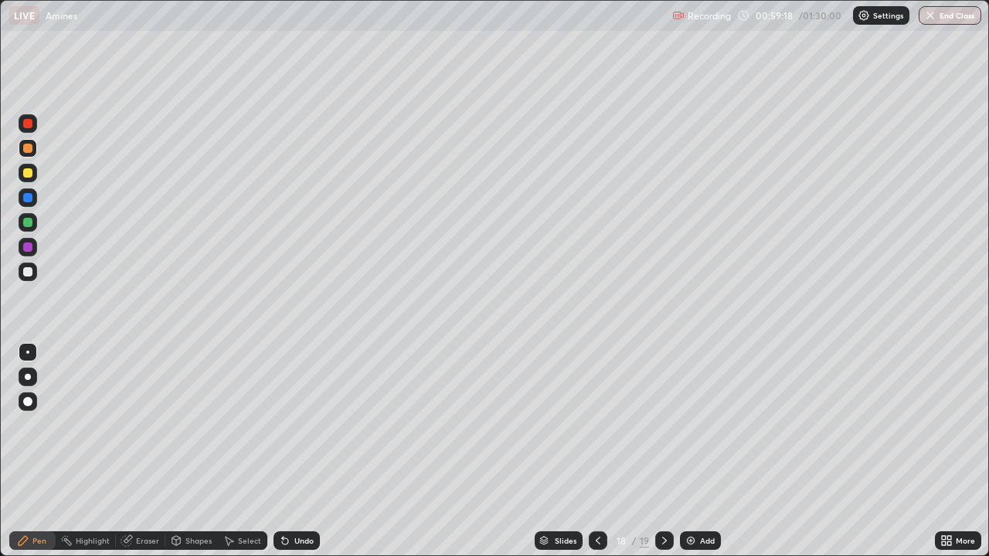
click at [662, 451] on icon at bounding box center [664, 541] width 12 height 12
click at [28, 245] on div at bounding box center [27, 247] width 9 height 9
click at [28, 199] on div at bounding box center [27, 197] width 9 height 9
click at [29, 244] on div at bounding box center [27, 247] width 9 height 9
click at [26, 222] on div at bounding box center [27, 222] width 9 height 9
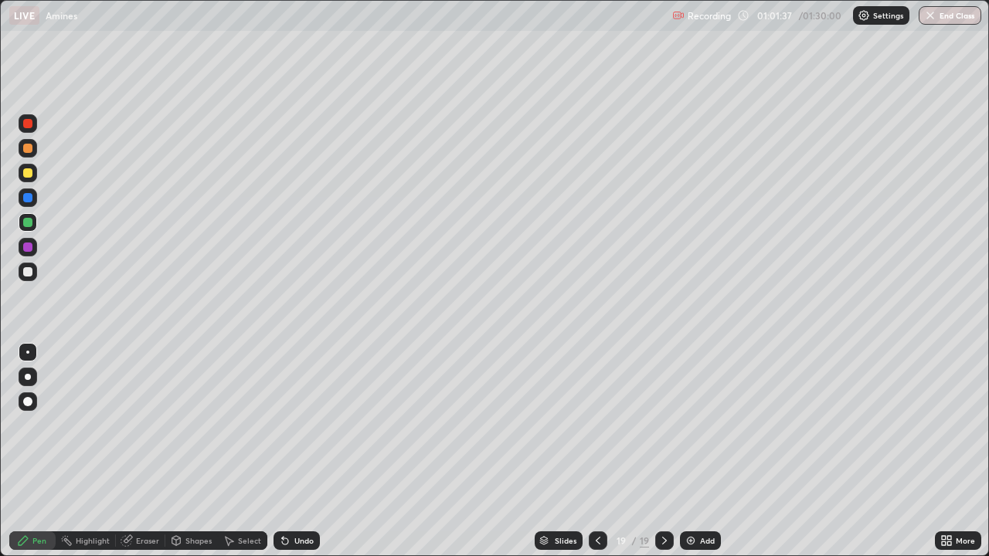
click at [704, 451] on div "Add" at bounding box center [707, 541] width 15 height 8
click at [33, 246] on div at bounding box center [28, 247] width 19 height 19
click at [30, 272] on div at bounding box center [27, 271] width 9 height 9
click at [596, 451] on icon at bounding box center [597, 541] width 12 height 12
click at [661, 451] on icon at bounding box center [665, 541] width 12 height 12
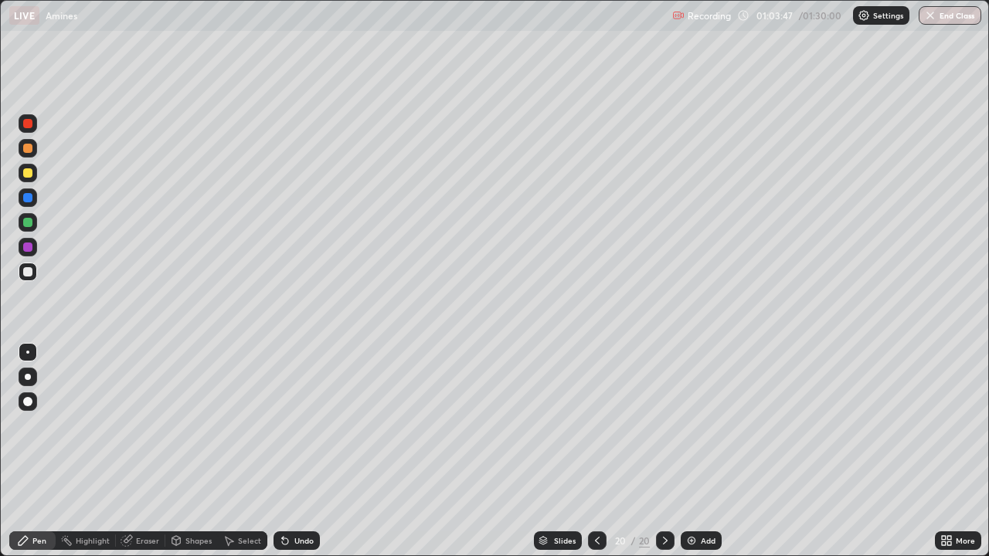
click at [598, 451] on icon at bounding box center [597, 541] width 12 height 12
click at [663, 451] on icon at bounding box center [665, 541] width 5 height 8
click at [29, 202] on div at bounding box center [27, 197] width 9 height 9
click at [25, 172] on div at bounding box center [27, 172] width 9 height 9
click at [695, 451] on img at bounding box center [691, 541] width 12 height 12
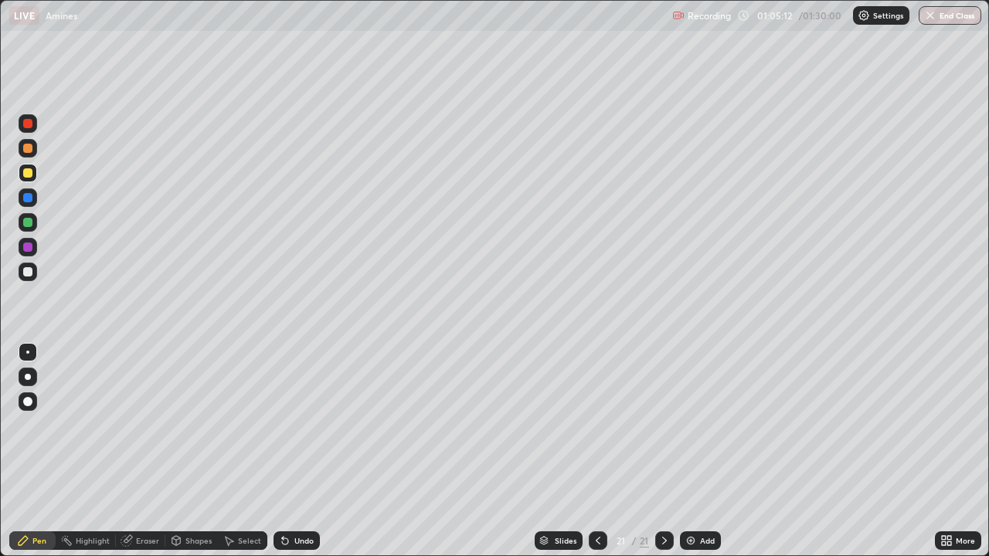
click at [35, 244] on div at bounding box center [28, 247] width 19 height 19
click at [31, 275] on div at bounding box center [27, 271] width 9 height 9
click at [595, 451] on icon at bounding box center [598, 541] width 12 height 12
click at [27, 251] on div at bounding box center [27, 247] width 9 height 9
click at [28, 222] on div at bounding box center [27, 222] width 9 height 9
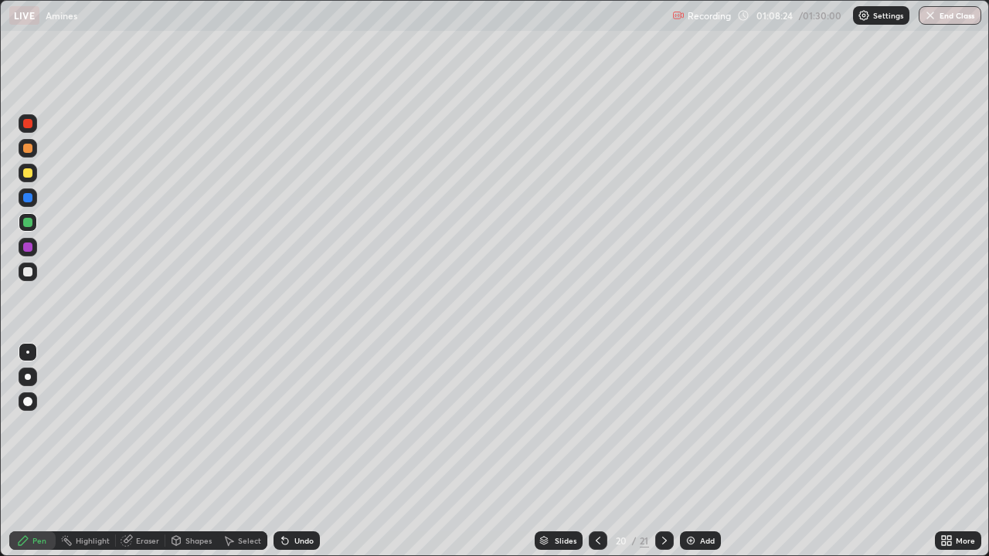
click at [597, 451] on icon at bounding box center [598, 541] width 12 height 12
click at [664, 451] on icon at bounding box center [664, 541] width 12 height 12
click at [663, 451] on icon at bounding box center [664, 541] width 12 height 12
click at [30, 244] on div at bounding box center [27, 247] width 9 height 9
click at [146, 451] on div "Eraser" at bounding box center [147, 541] width 23 height 8
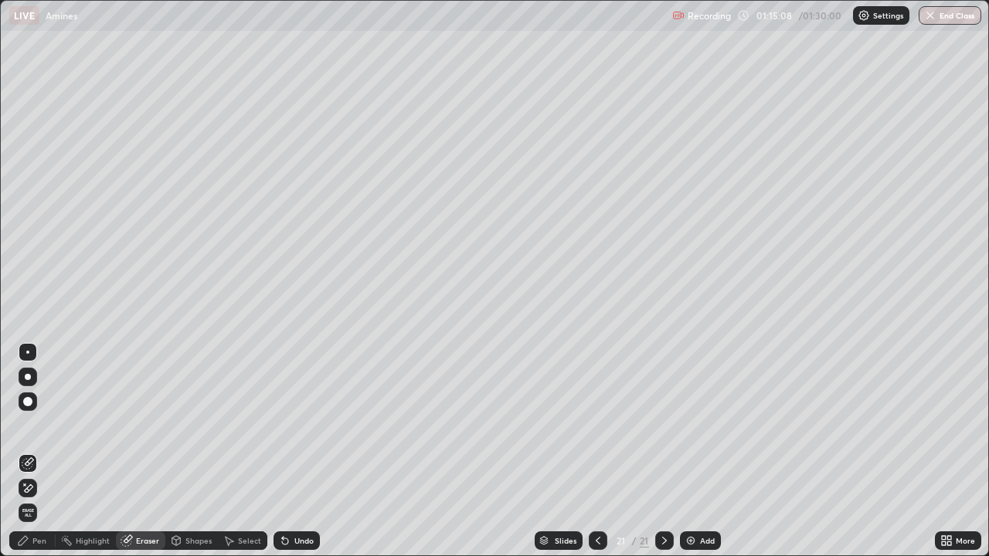
click at [41, 451] on div "Pen" at bounding box center [32, 541] width 46 height 19
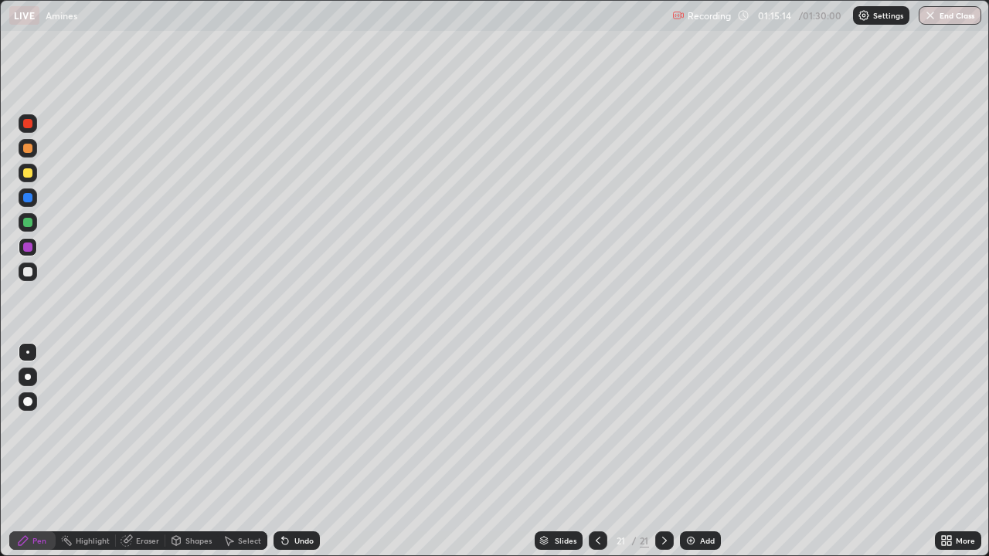
click at [26, 220] on div at bounding box center [27, 222] width 9 height 9
click at [30, 152] on div at bounding box center [27, 148] width 9 height 9
click at [31, 223] on div at bounding box center [27, 222] width 9 height 9
click at [142, 451] on div "Eraser" at bounding box center [147, 541] width 23 height 8
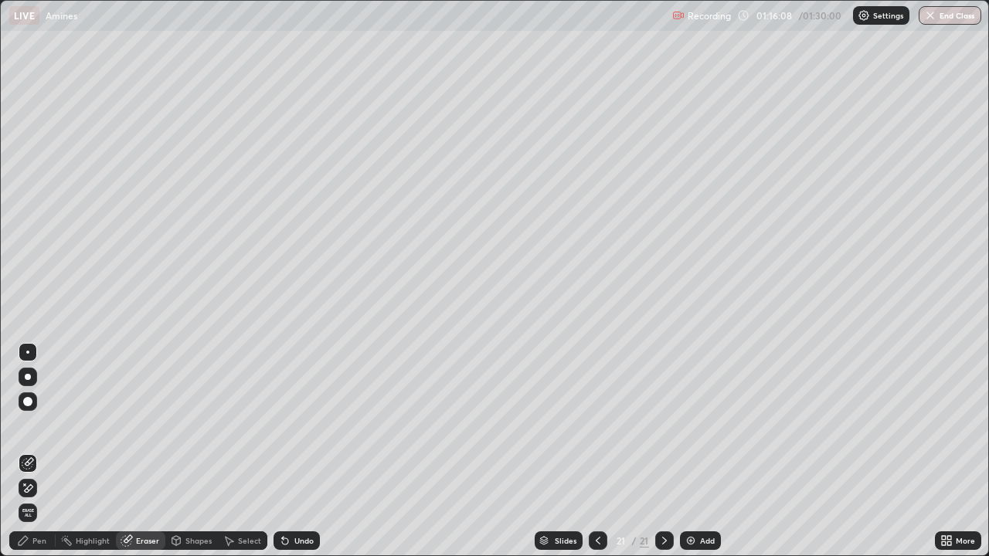
click at [41, 451] on div "Pen" at bounding box center [39, 541] width 14 height 8
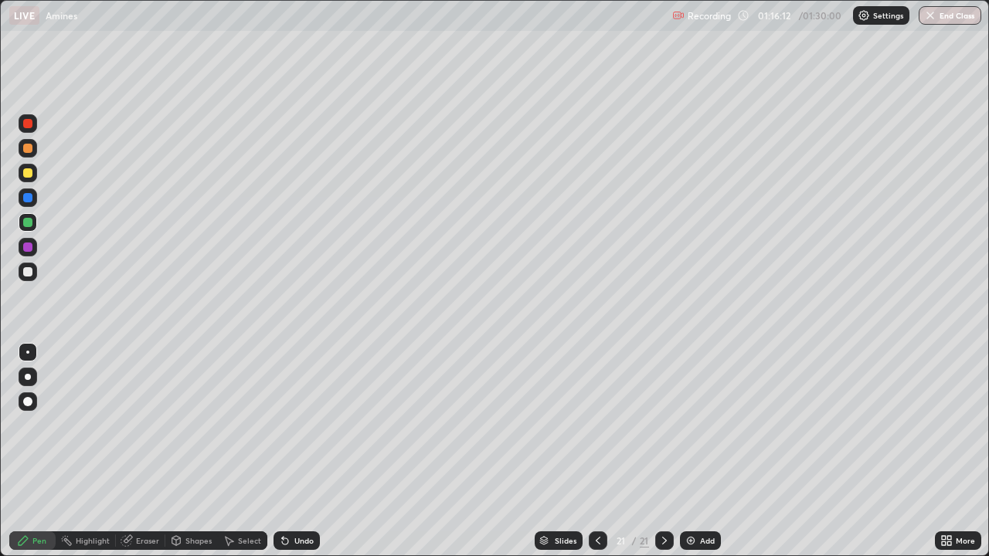
click at [29, 151] on div at bounding box center [27, 148] width 9 height 9
click at [819, 451] on div "Slides 21 / 21 Add" at bounding box center [627, 540] width 615 height 31
click at [29, 274] on div at bounding box center [27, 271] width 9 height 9
click at [702, 451] on div "Add" at bounding box center [700, 541] width 41 height 19
click at [26, 243] on div at bounding box center [27, 247] width 9 height 9
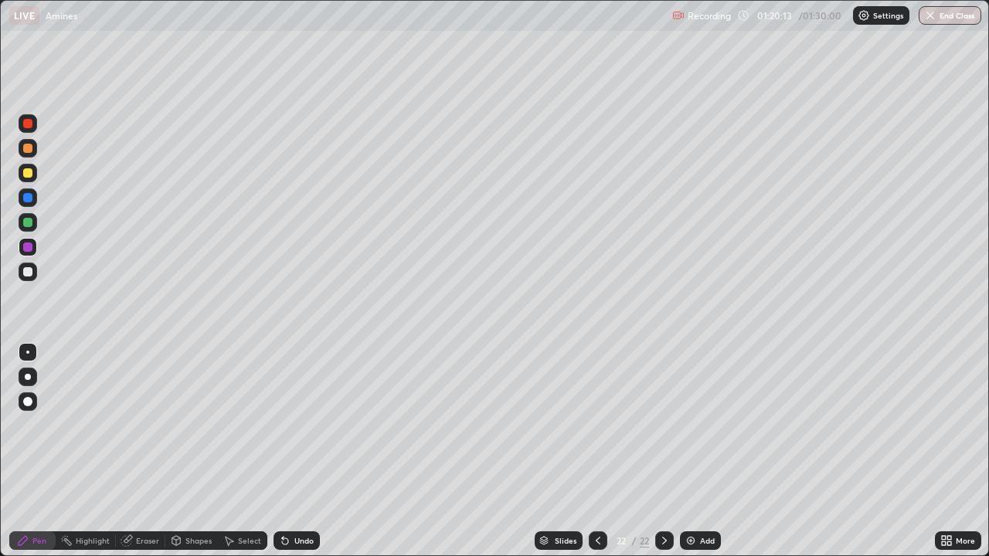
click at [33, 223] on div at bounding box center [28, 222] width 19 height 19
click at [25, 196] on div at bounding box center [27, 197] width 9 height 9
click at [28, 126] on div at bounding box center [27, 123] width 9 height 9
click at [700, 451] on div "Add" at bounding box center [707, 541] width 15 height 8
click at [742, 14] on icon at bounding box center [745, 15] width 12 height 12
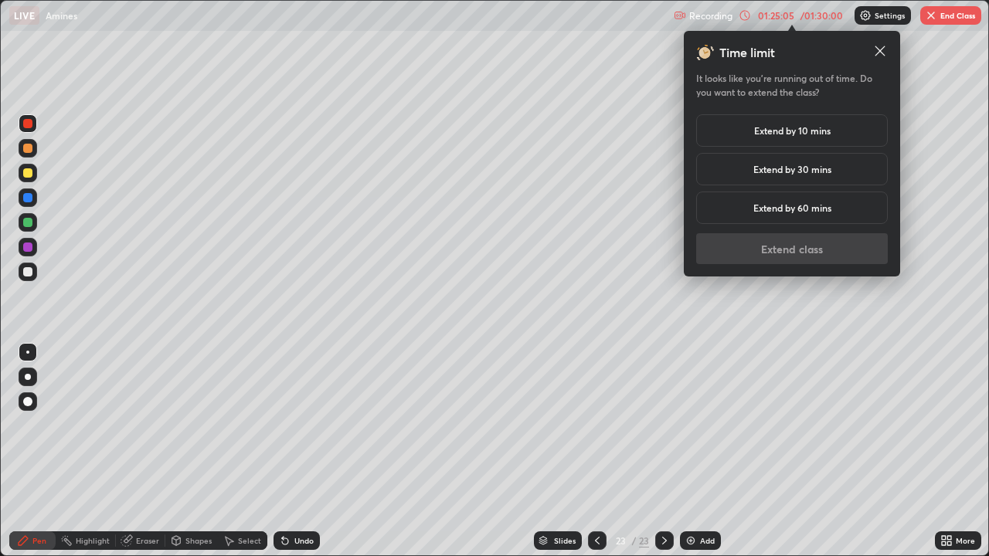
click at [755, 131] on h5 "Extend by 10 mins" at bounding box center [792, 131] width 76 height 14
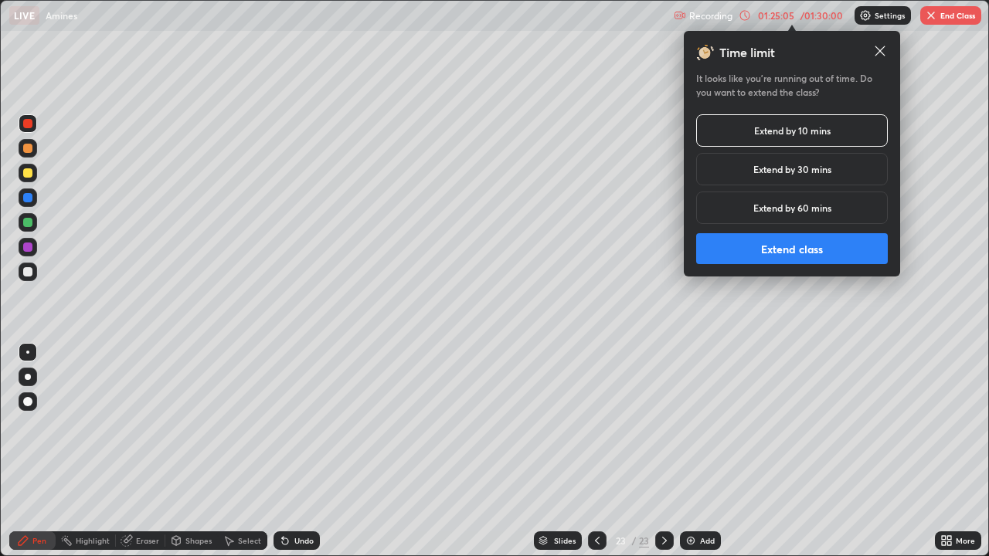
click at [755, 240] on button "Extend class" at bounding box center [792, 248] width 192 height 31
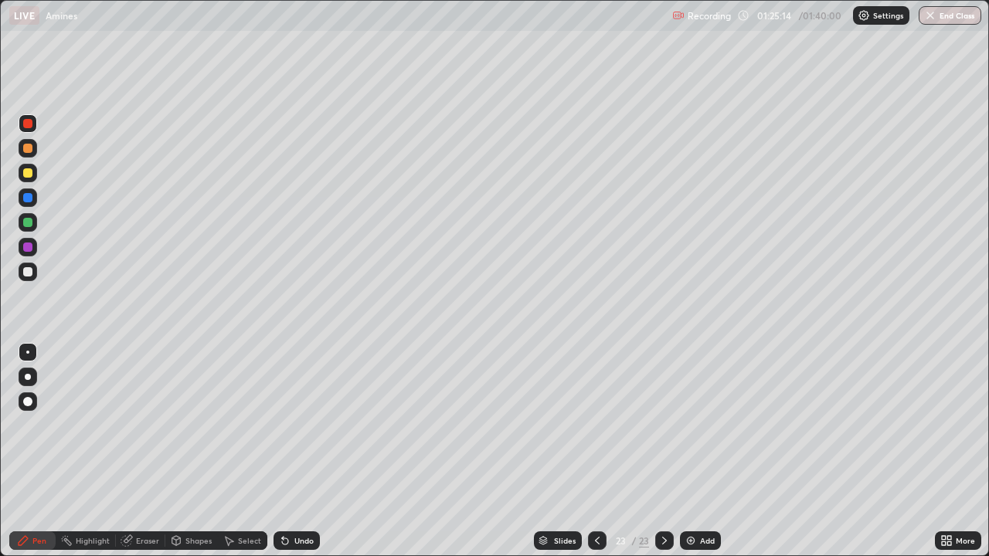
click at [26, 199] on div at bounding box center [27, 197] width 9 height 9
click at [25, 223] on div at bounding box center [27, 222] width 9 height 9
click at [26, 173] on div at bounding box center [27, 172] width 9 height 9
click at [26, 223] on div at bounding box center [27, 222] width 9 height 9
click at [960, 9] on button "End Class" at bounding box center [950, 15] width 63 height 19
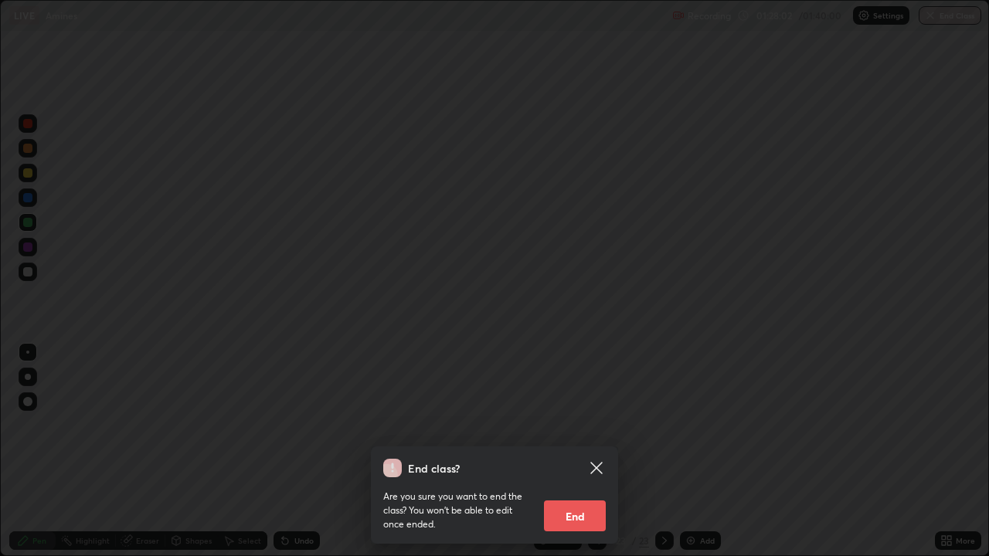
click at [602, 451] on icon at bounding box center [596, 468] width 19 height 19
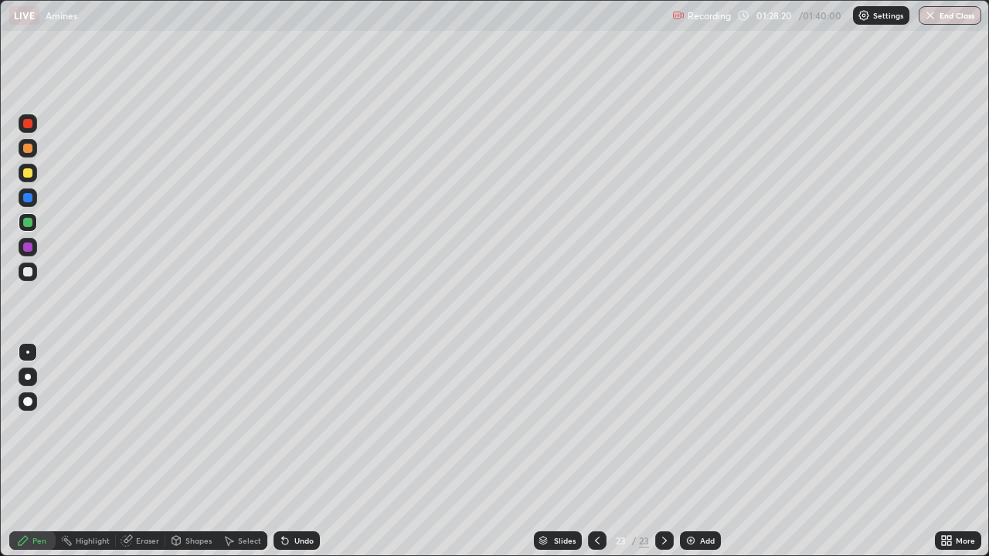
click at [963, 19] on button "End Class" at bounding box center [950, 15] width 63 height 19
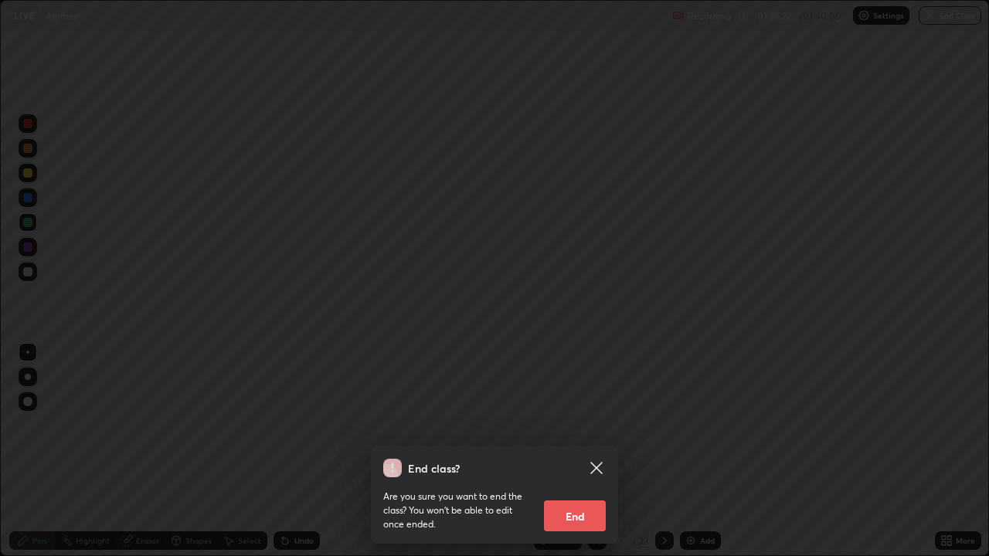
click at [576, 451] on button "End" at bounding box center [575, 516] width 62 height 31
